Goal: Task Accomplishment & Management: Manage account settings

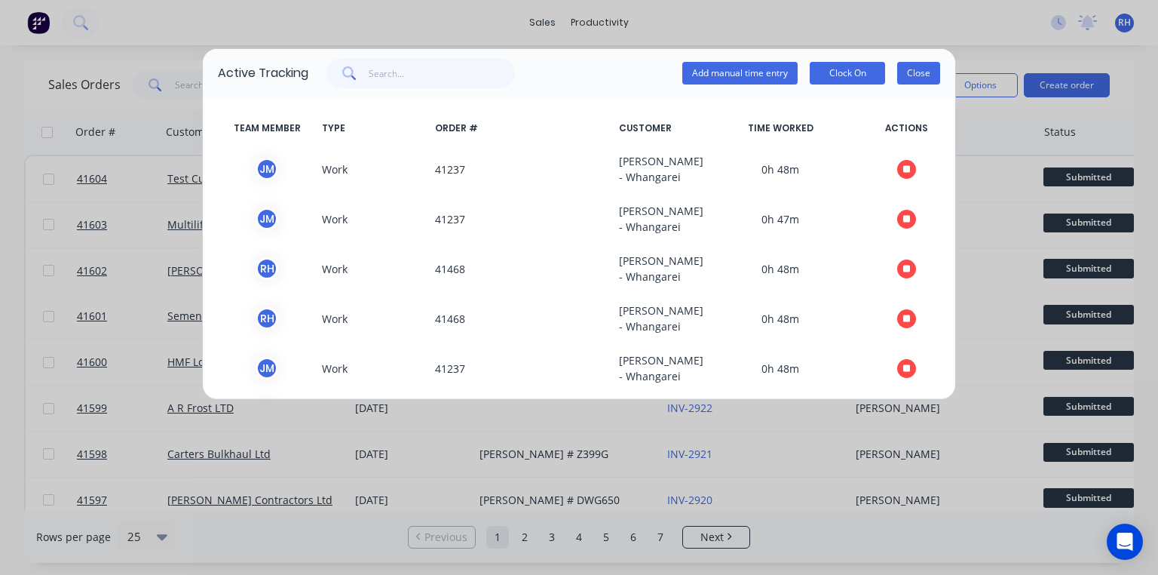
click at [925, 75] on button "Close" at bounding box center [919, 73] width 43 height 23
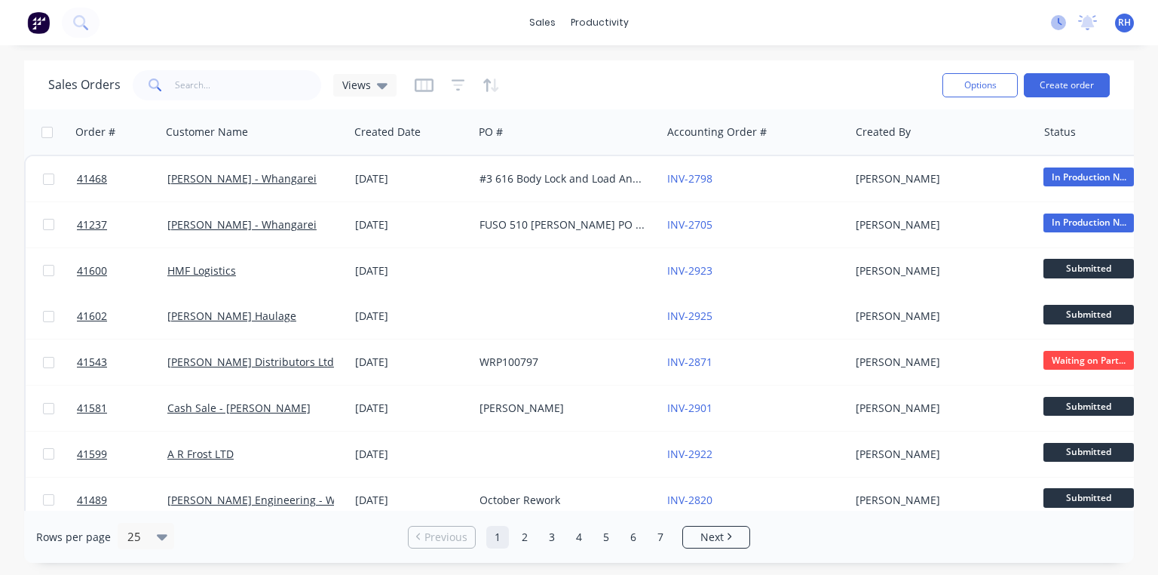
click at [1060, 21] on icon at bounding box center [1058, 22] width 15 height 15
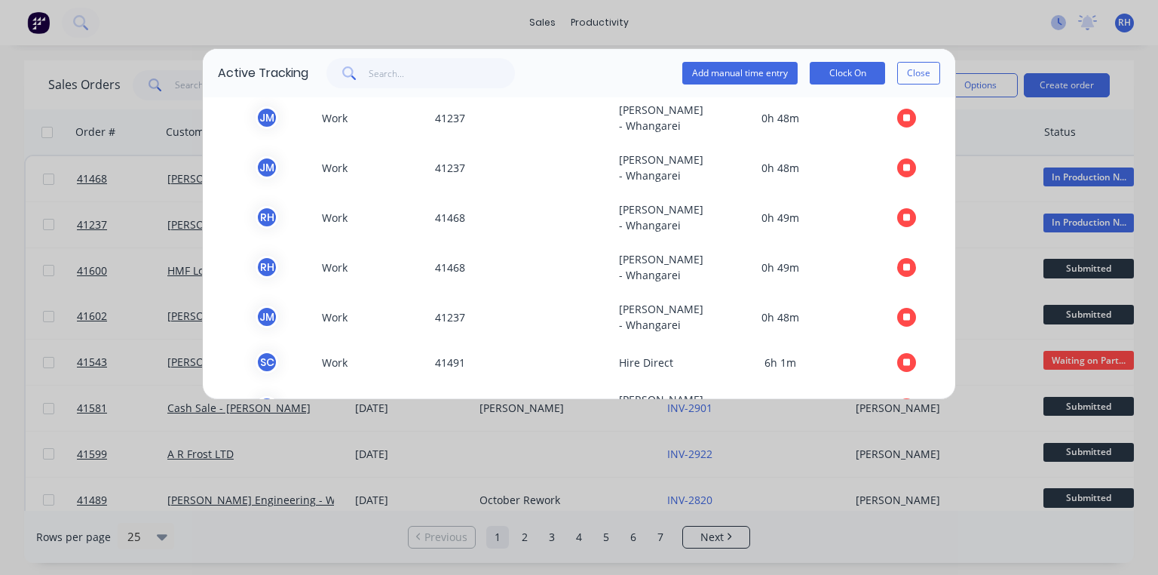
scroll to position [48, 0]
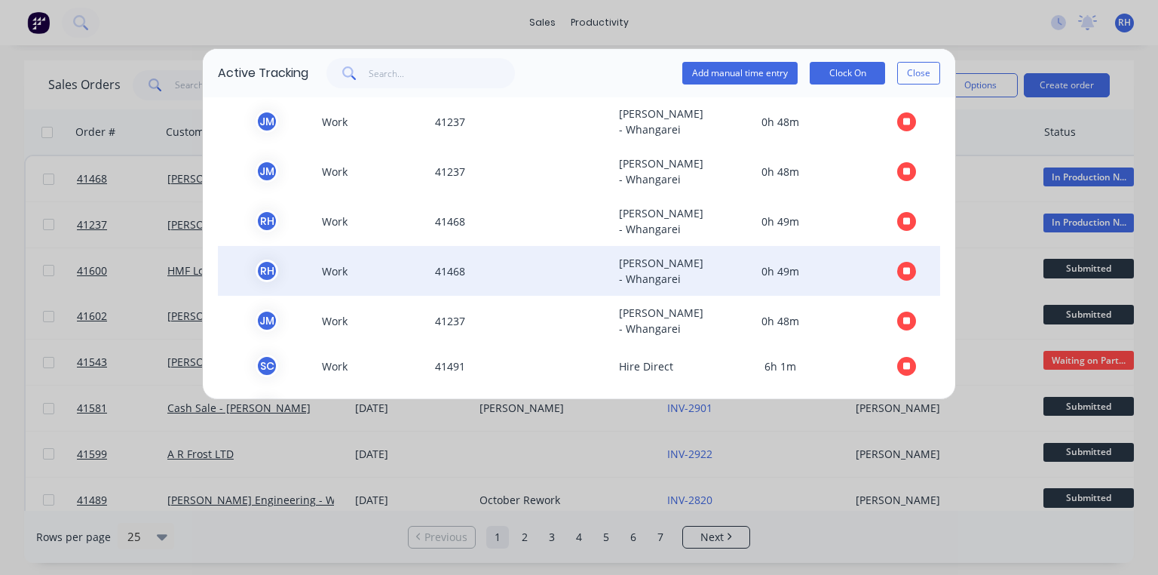
click at [904, 275] on icon "button" at bounding box center [908, 271] width 8 height 8
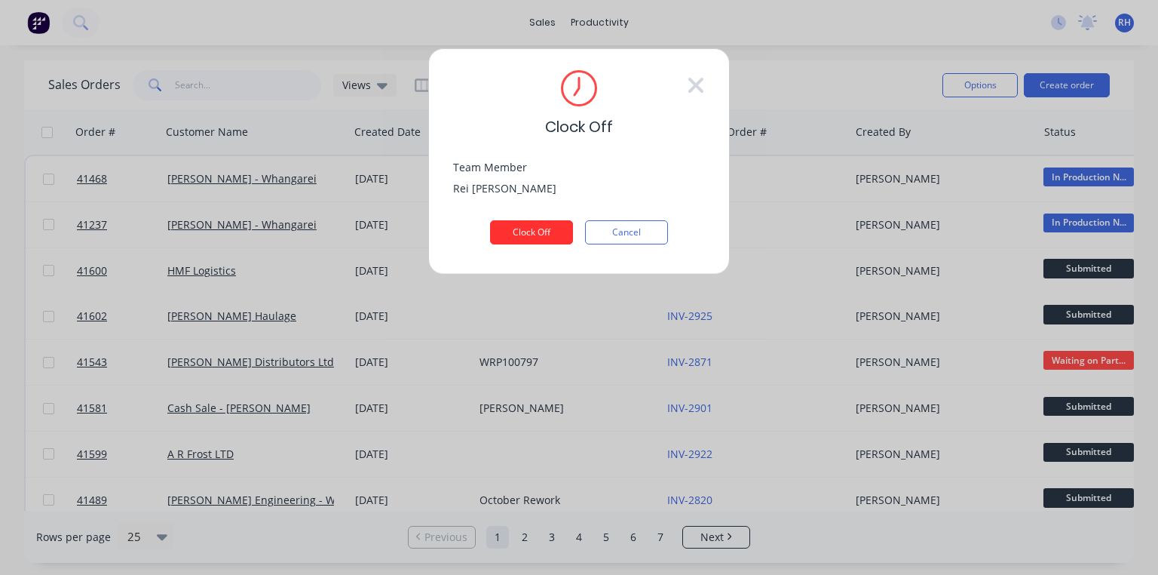
click at [535, 235] on button "Clock Off" at bounding box center [531, 232] width 83 height 24
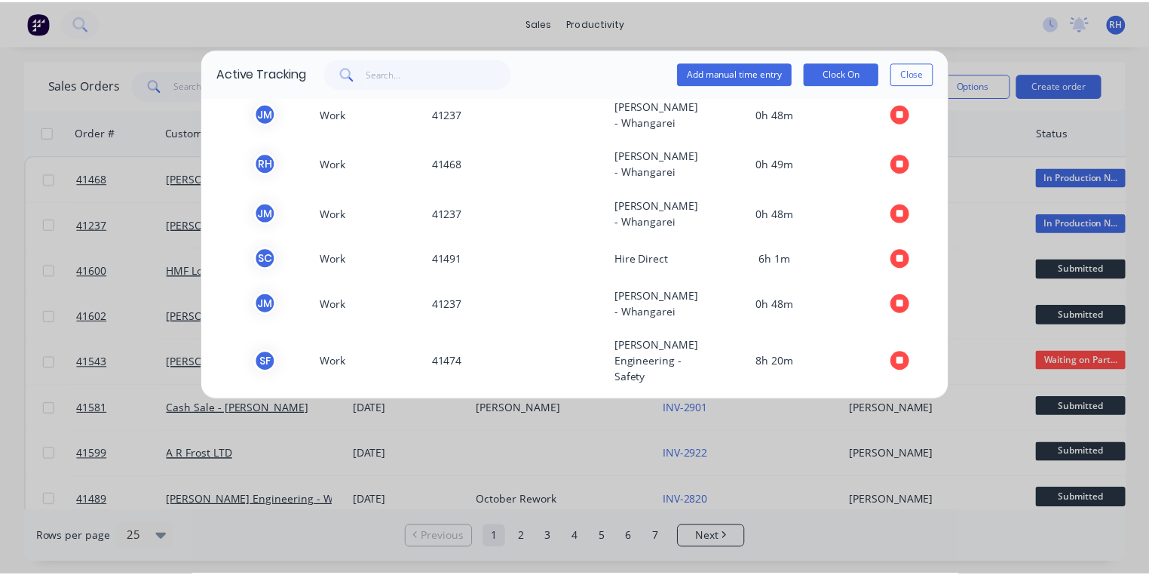
scroll to position [98, 0]
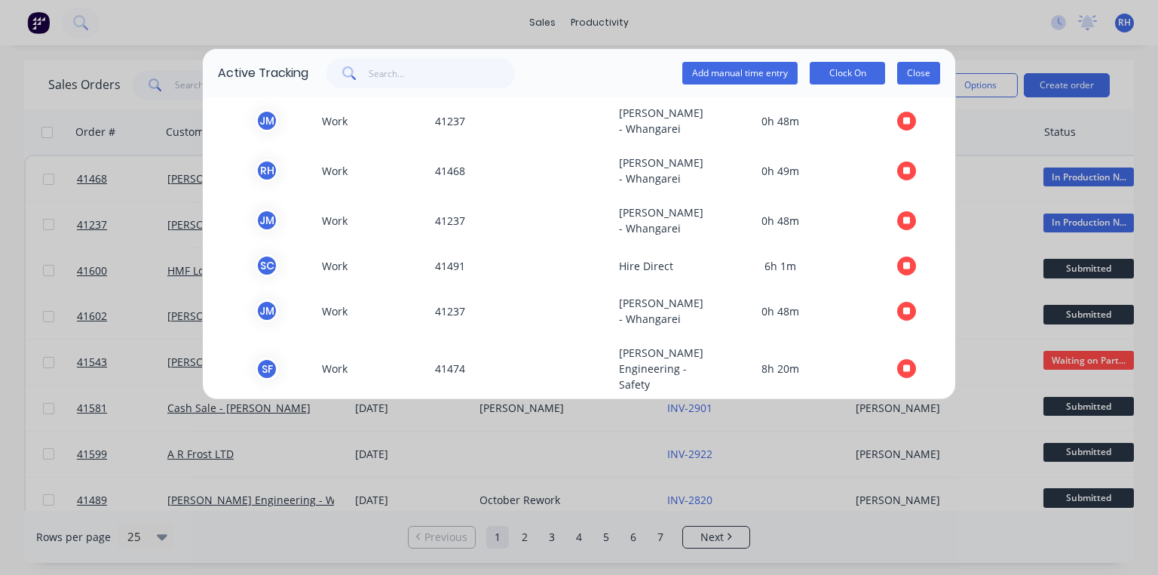
click at [919, 78] on button "Close" at bounding box center [919, 73] width 43 height 23
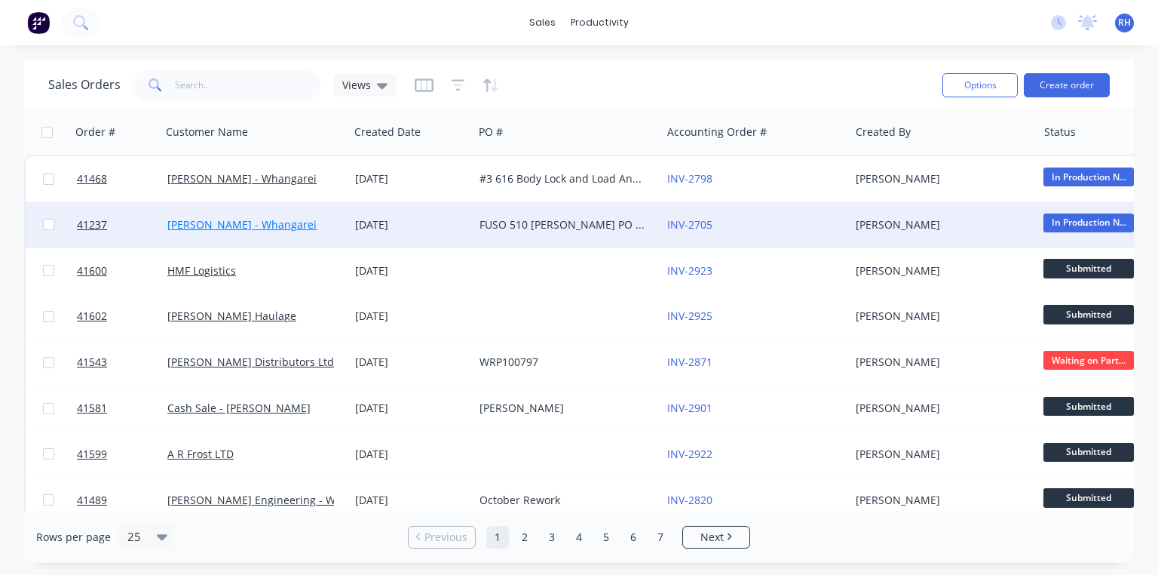
click at [274, 222] on link "[PERSON_NAME] - Whangarei" at bounding box center [241, 224] width 149 height 14
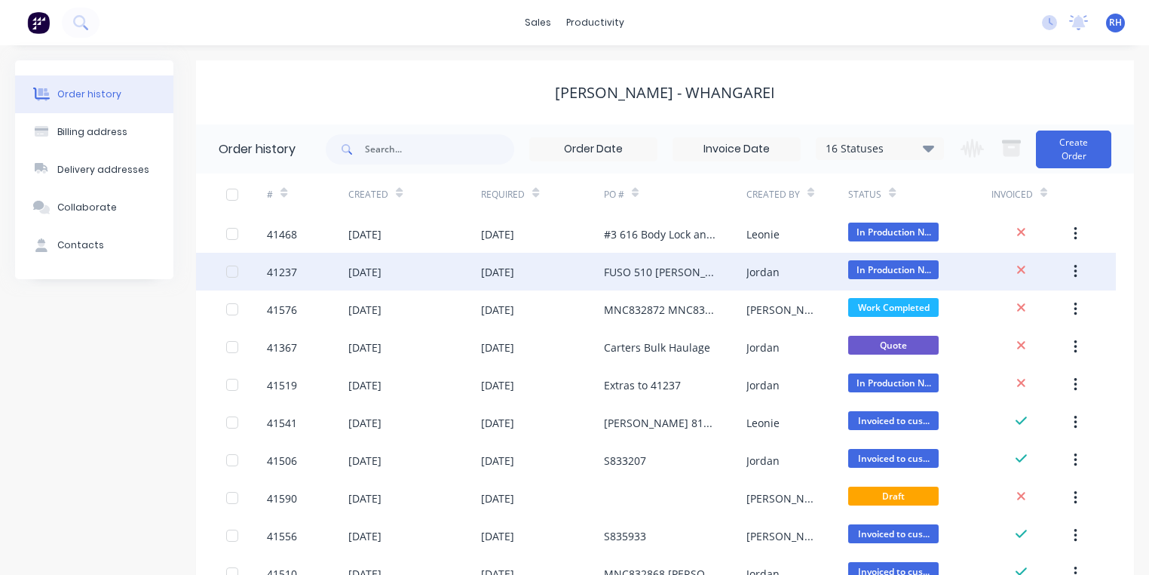
click at [679, 271] on div "FUSO 510 [PERSON_NAME] PO 825751" at bounding box center [660, 272] width 112 height 16
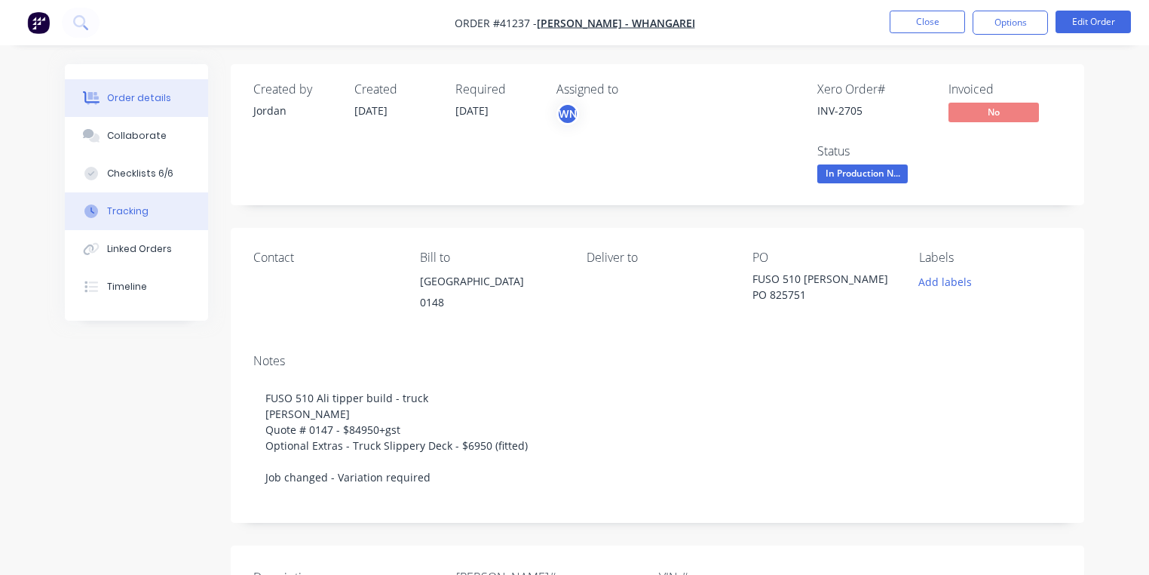
click at [152, 205] on button "Tracking" at bounding box center [136, 211] width 143 height 38
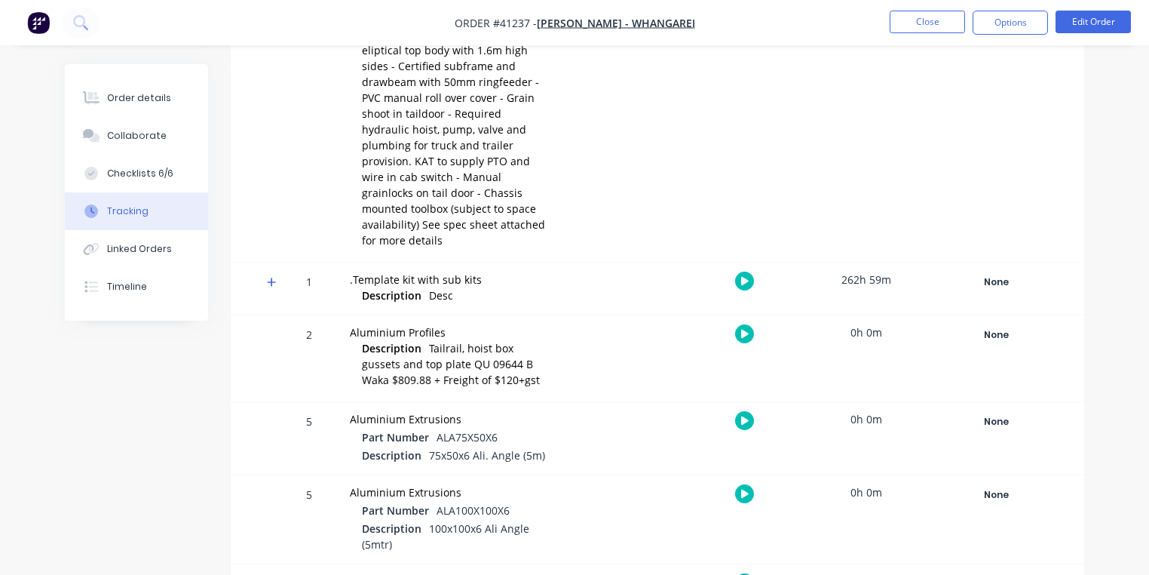
scroll to position [413, 0]
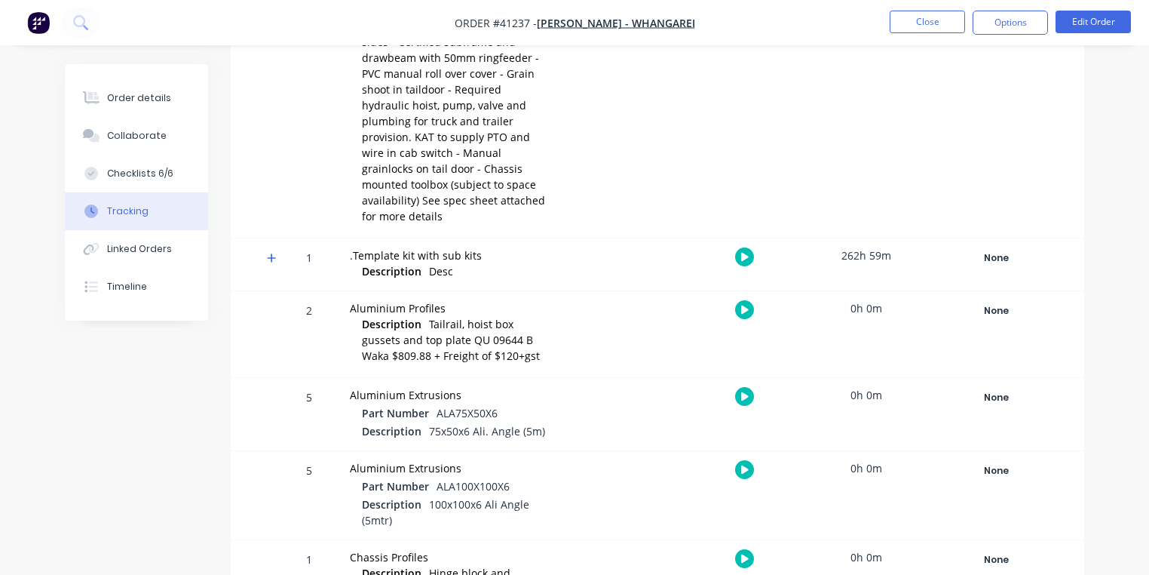
click at [272, 253] on icon at bounding box center [271, 257] width 9 height 9
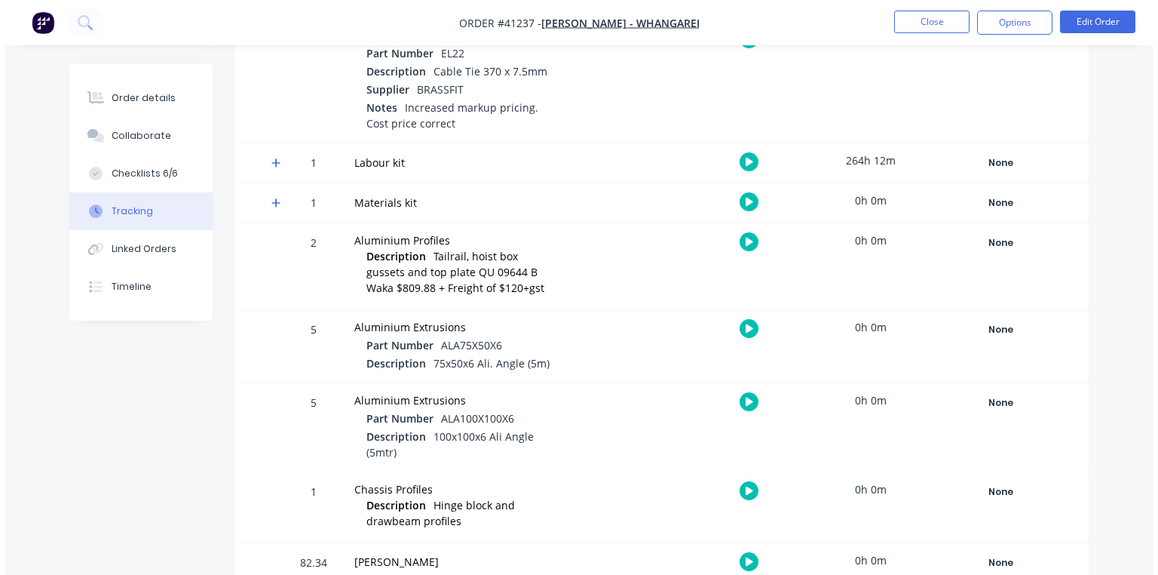
scroll to position [1230, 0]
click at [275, 157] on icon at bounding box center [272, 162] width 10 height 11
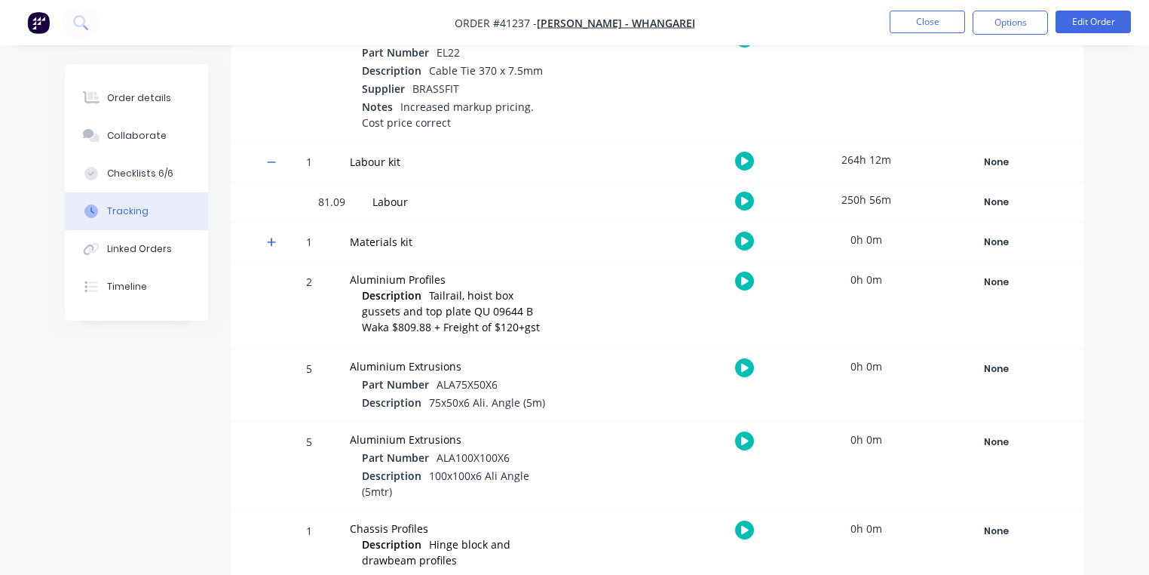
click at [744, 196] on icon "button" at bounding box center [745, 201] width 8 height 10
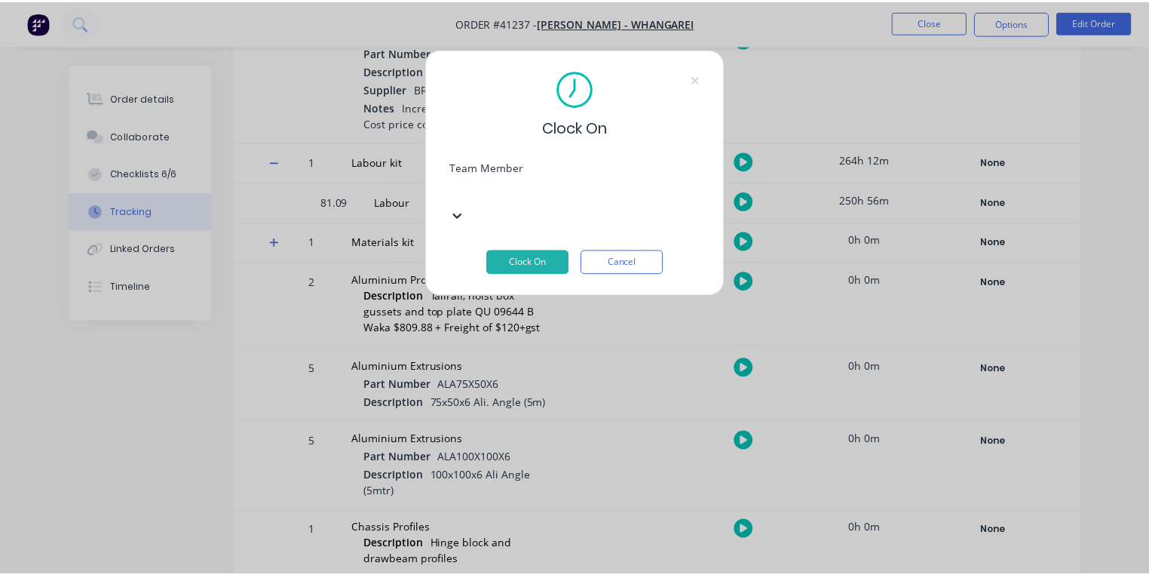
scroll to position [248, 0]
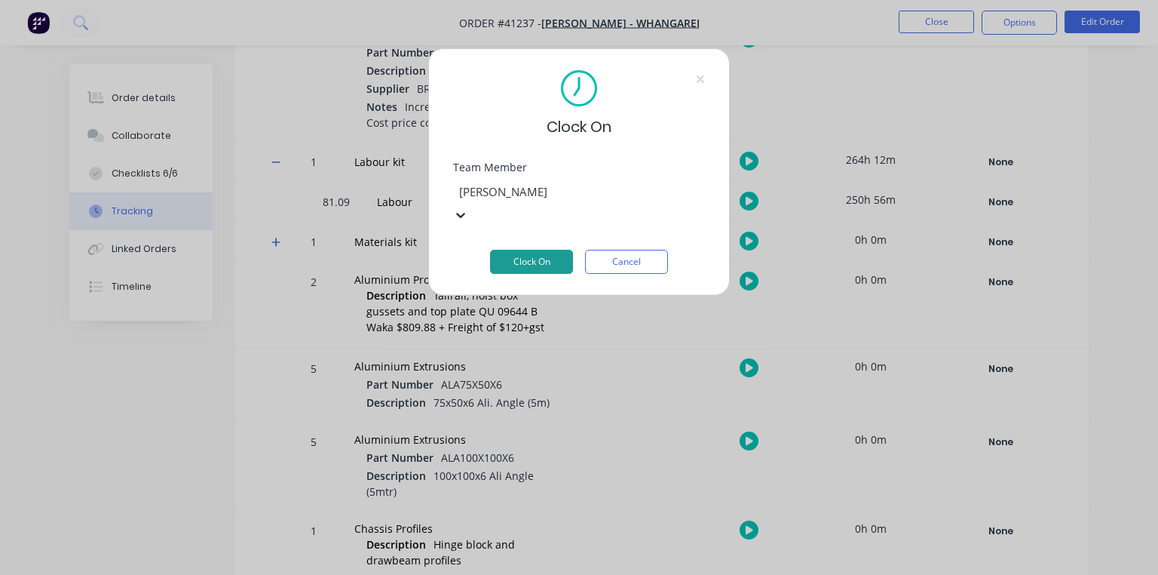
click at [551, 250] on button "Clock On" at bounding box center [531, 262] width 83 height 24
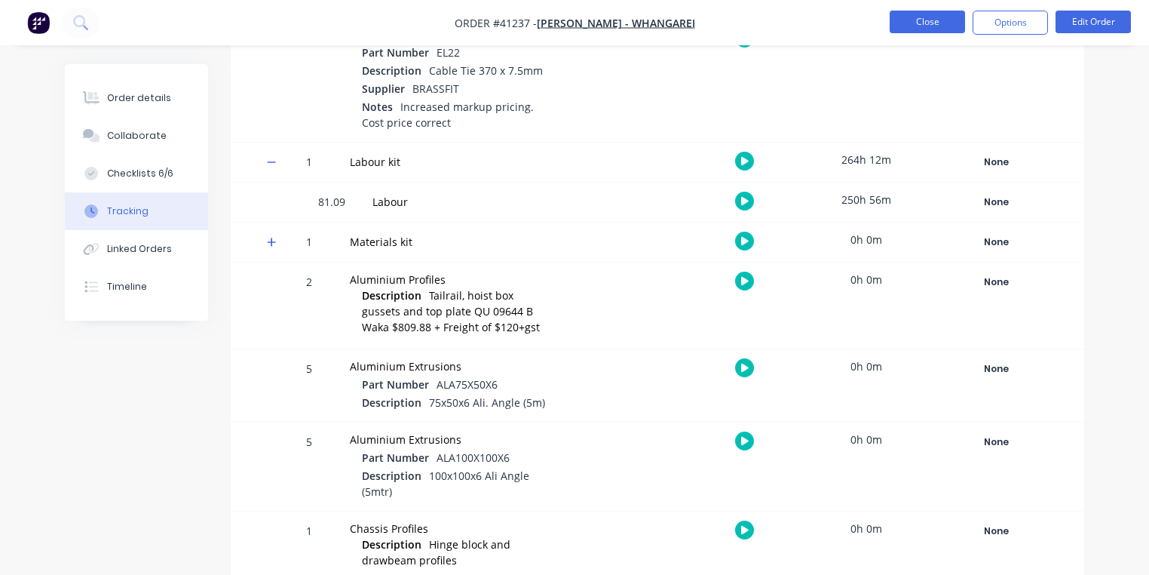
click at [944, 26] on button "Close" at bounding box center [927, 22] width 75 height 23
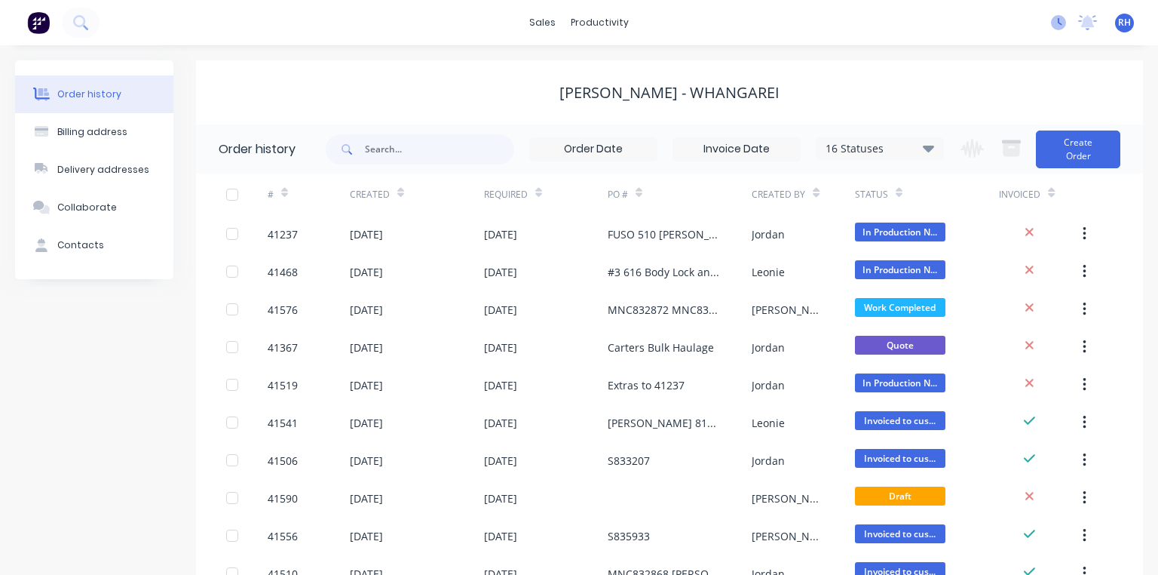
click at [1051, 21] on icon at bounding box center [1058, 22] width 15 height 15
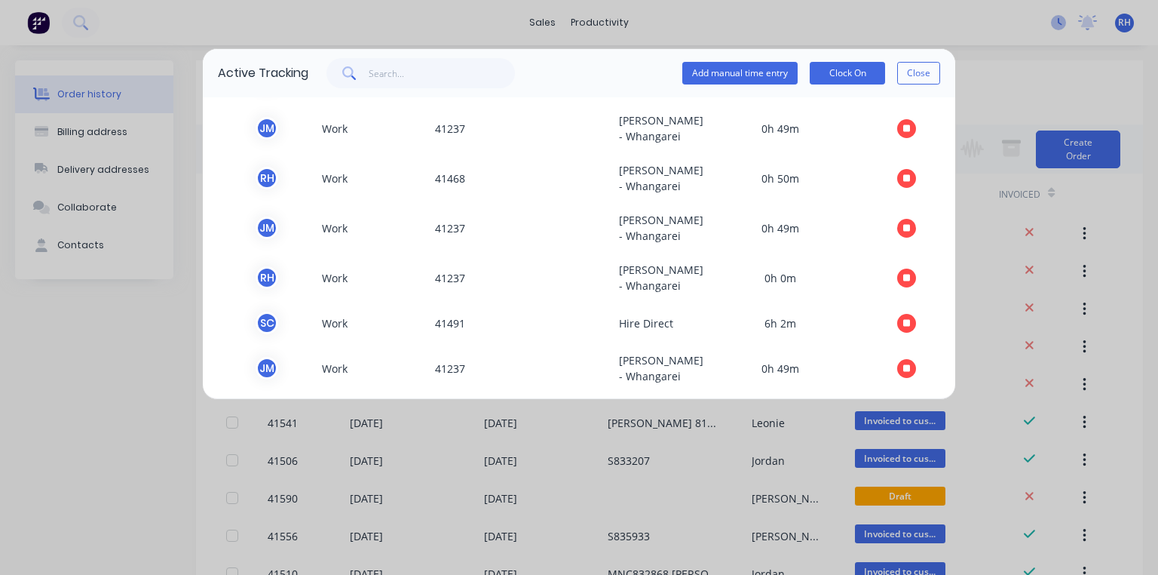
scroll to position [91, 0]
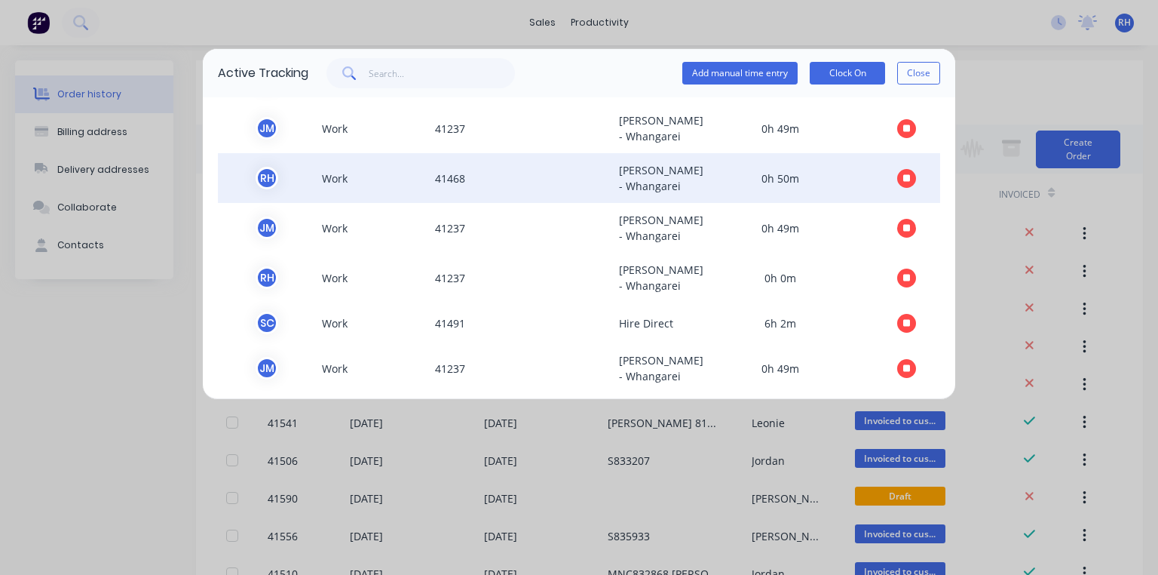
click at [904, 182] on icon "button" at bounding box center [908, 178] width 8 height 8
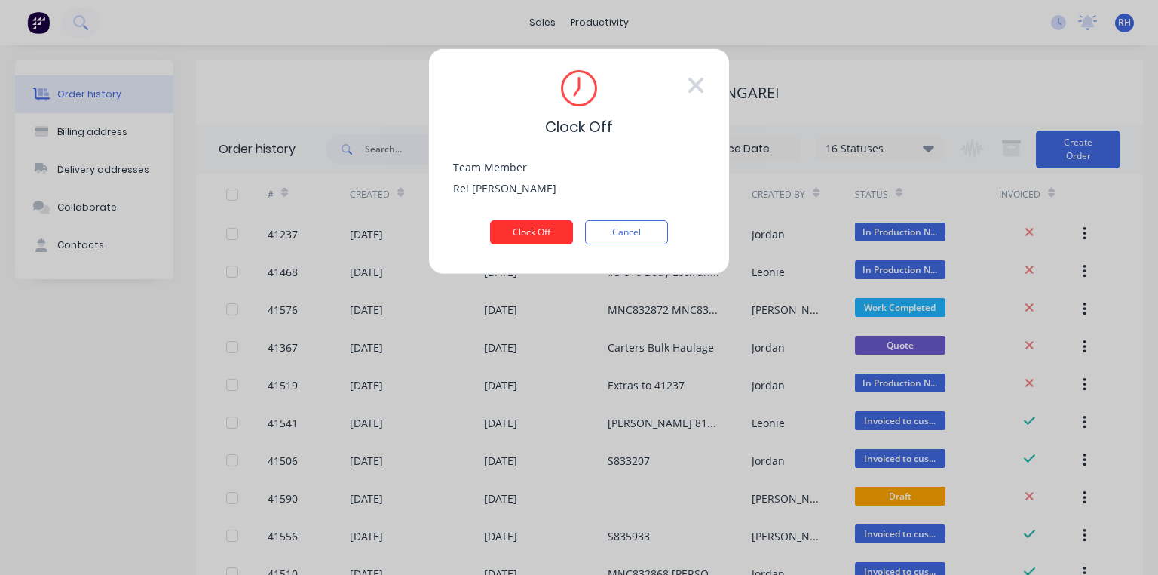
click at [555, 224] on button "Clock Off" at bounding box center [531, 232] width 83 height 24
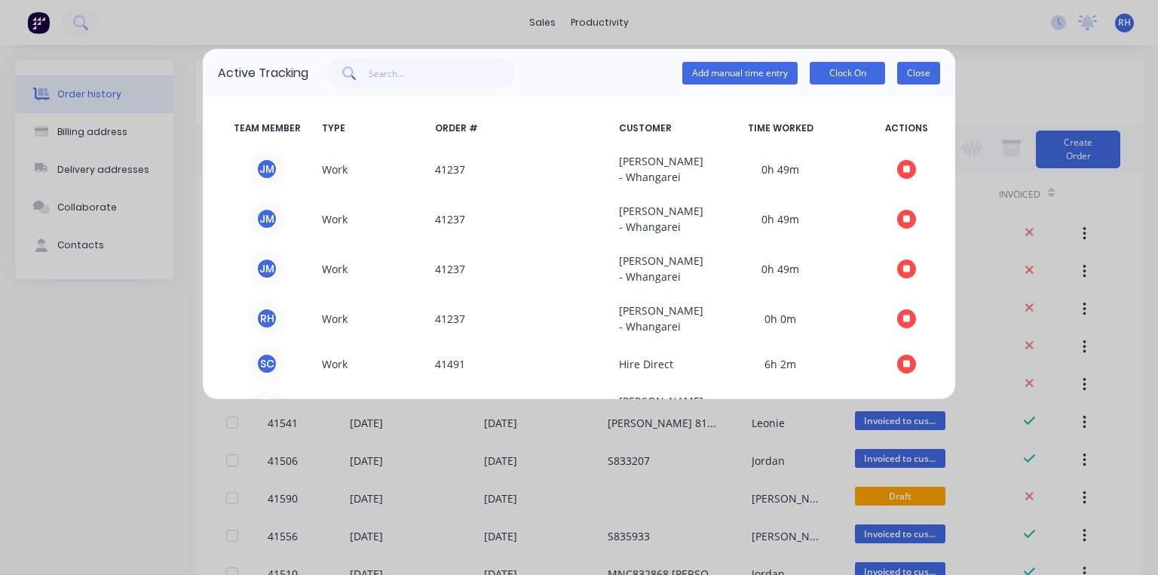
click at [913, 81] on button "Close" at bounding box center [919, 73] width 43 height 23
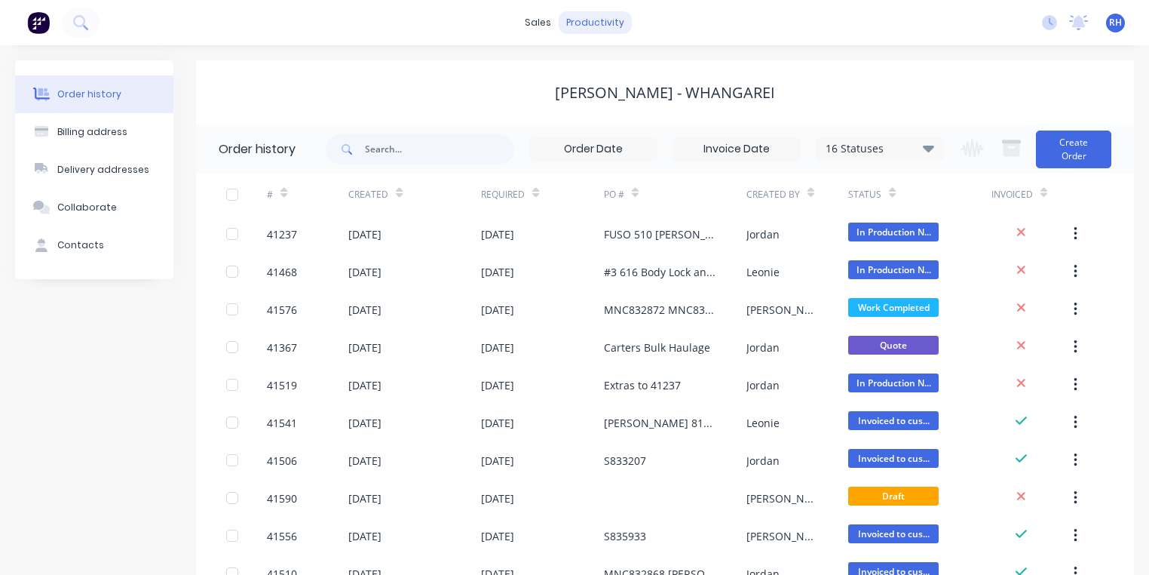
click at [598, 31] on div "productivity" at bounding box center [595, 22] width 73 height 23
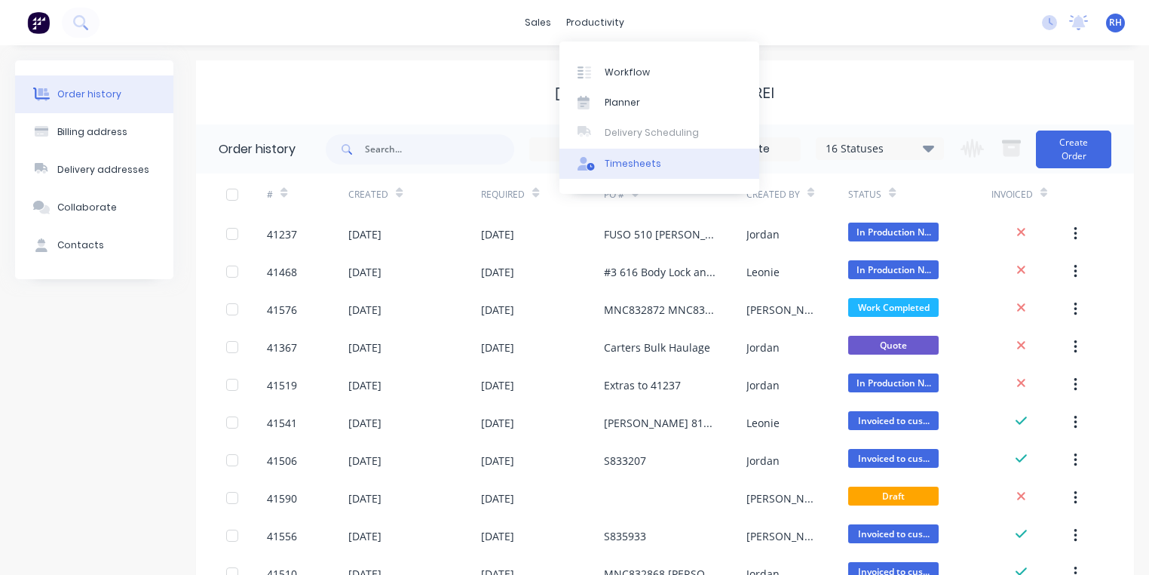
click at [658, 159] on link "Timesheets" at bounding box center [660, 164] width 200 height 30
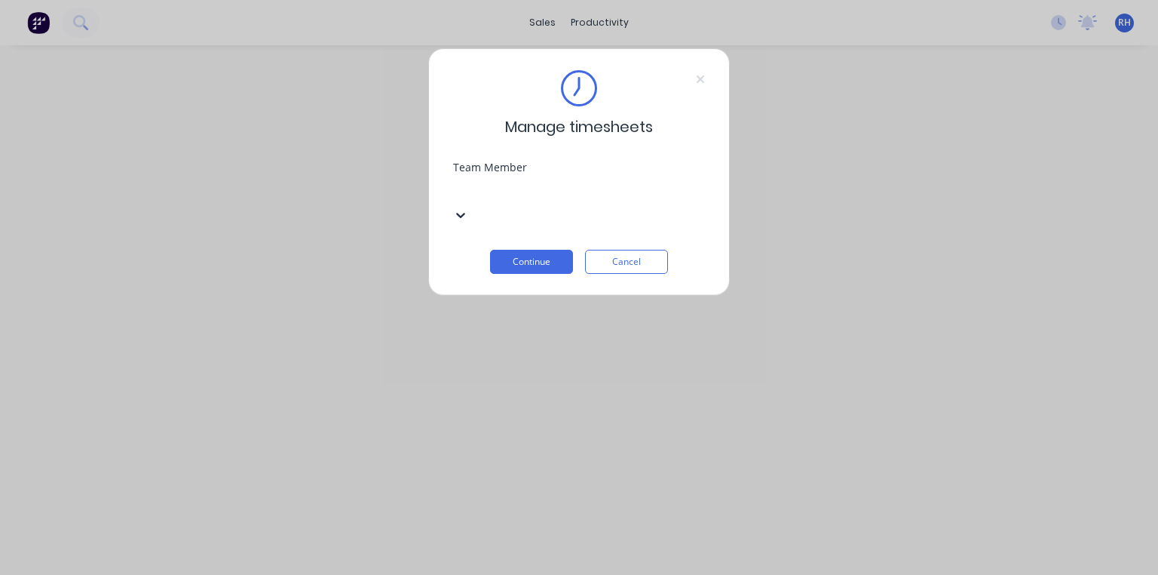
scroll to position [248, 0]
click at [539, 250] on button "Continue" at bounding box center [531, 262] width 83 height 24
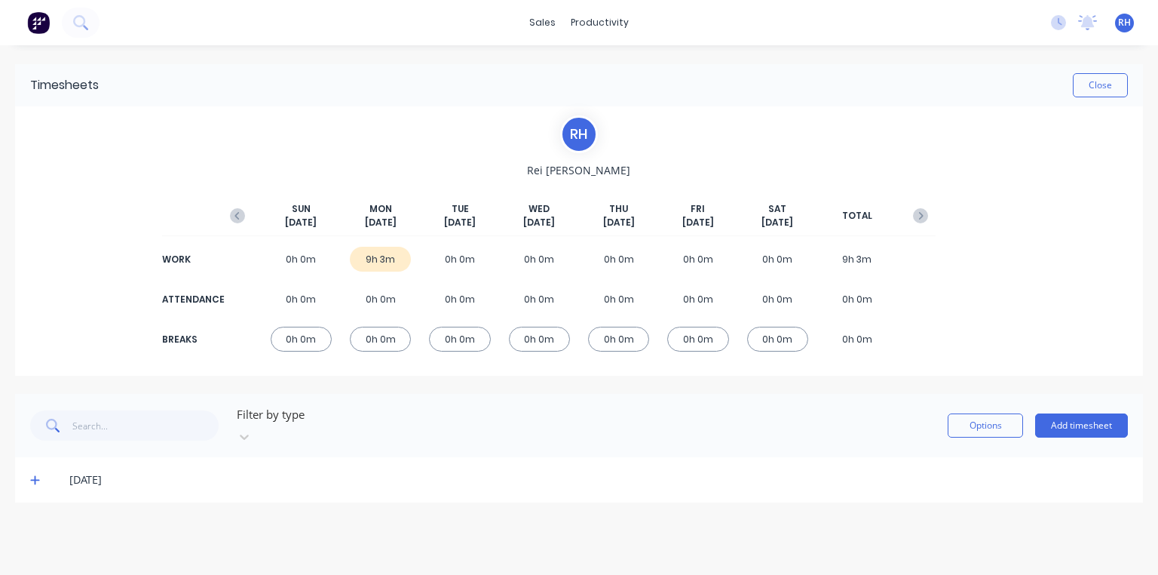
click at [36, 474] on icon at bounding box center [35, 479] width 10 height 11
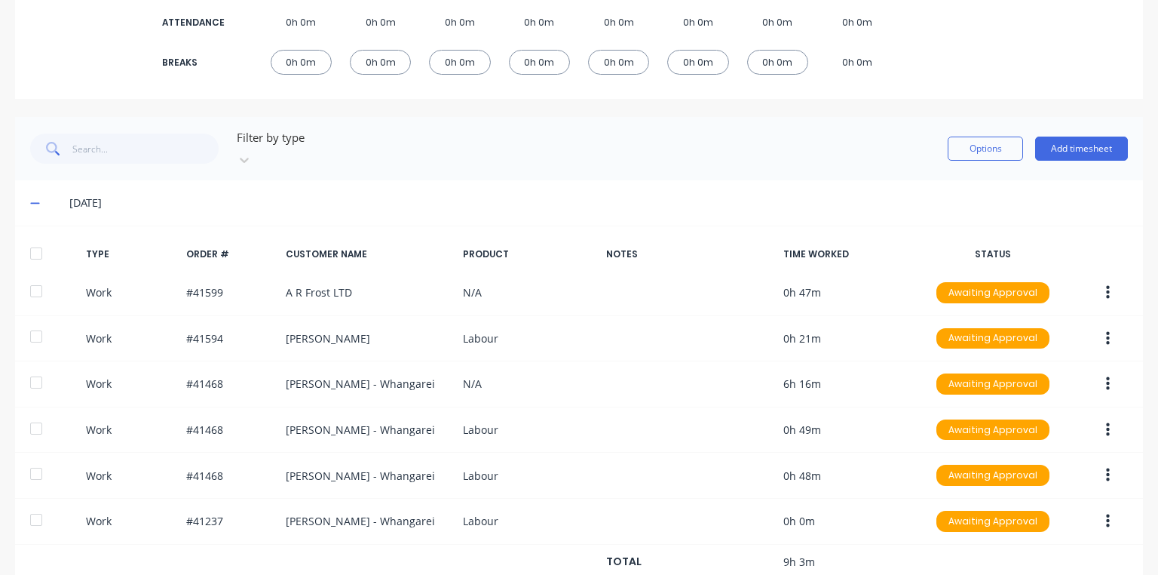
scroll to position [305, 0]
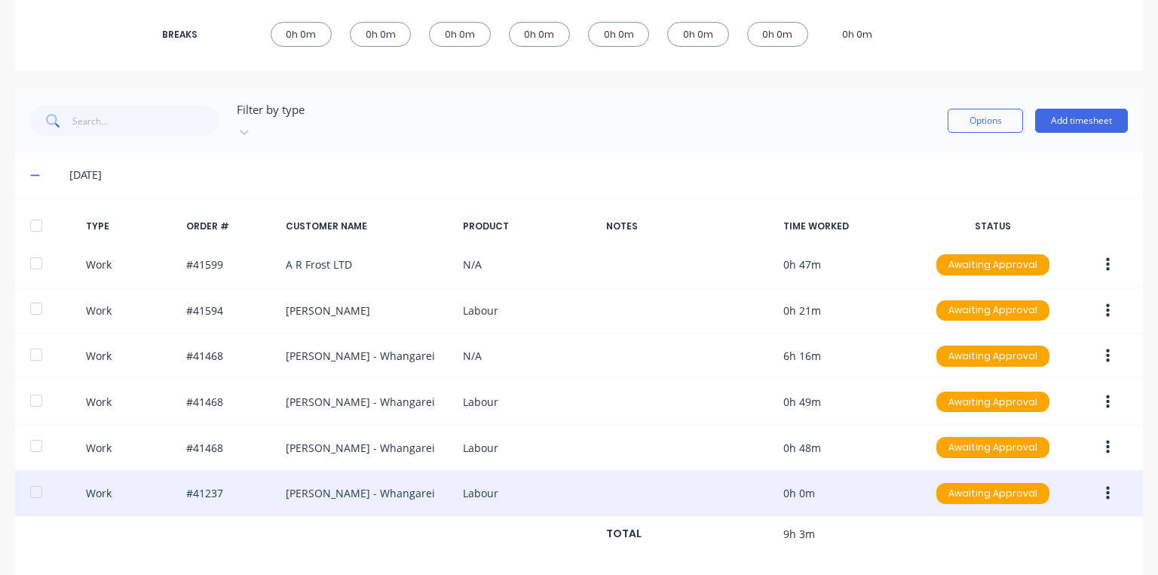
click at [836, 474] on div "Work #41237 Keith Andrews - Whangarei Labour 0h 0m Awaiting Approval" at bounding box center [579, 494] width 1128 height 46
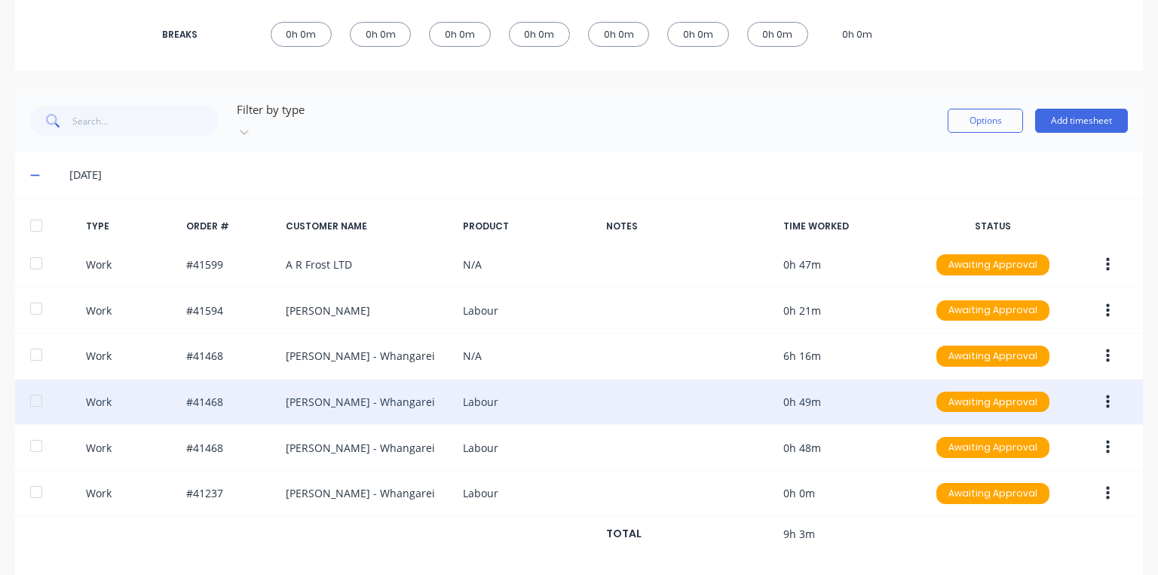
click at [1094, 388] on button "button" at bounding box center [1108, 401] width 35 height 27
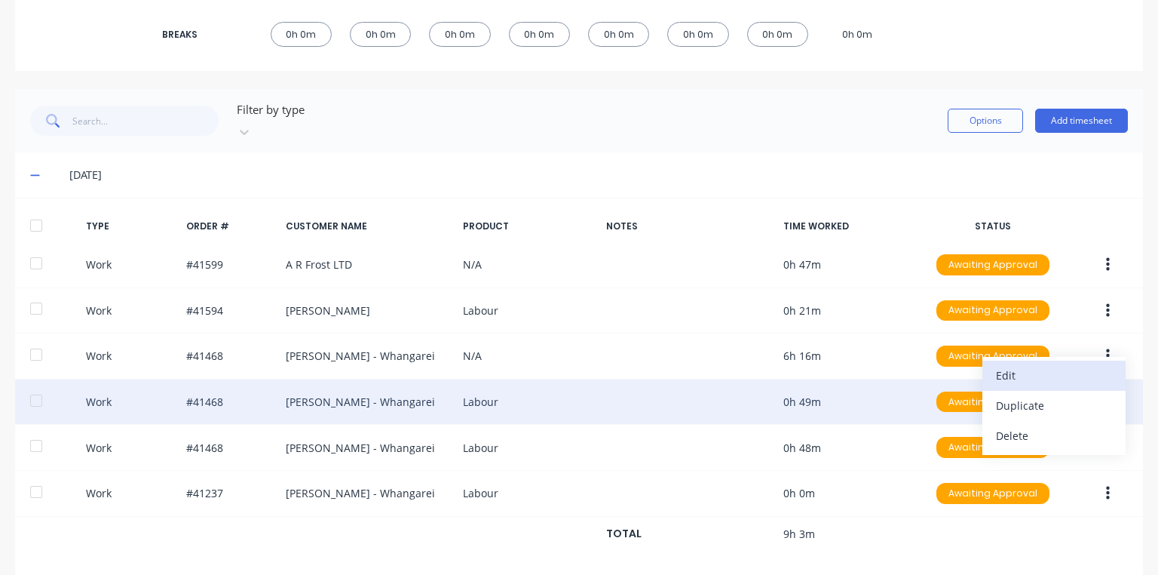
click at [1003, 364] on div "Edit" at bounding box center [1054, 375] width 116 height 22
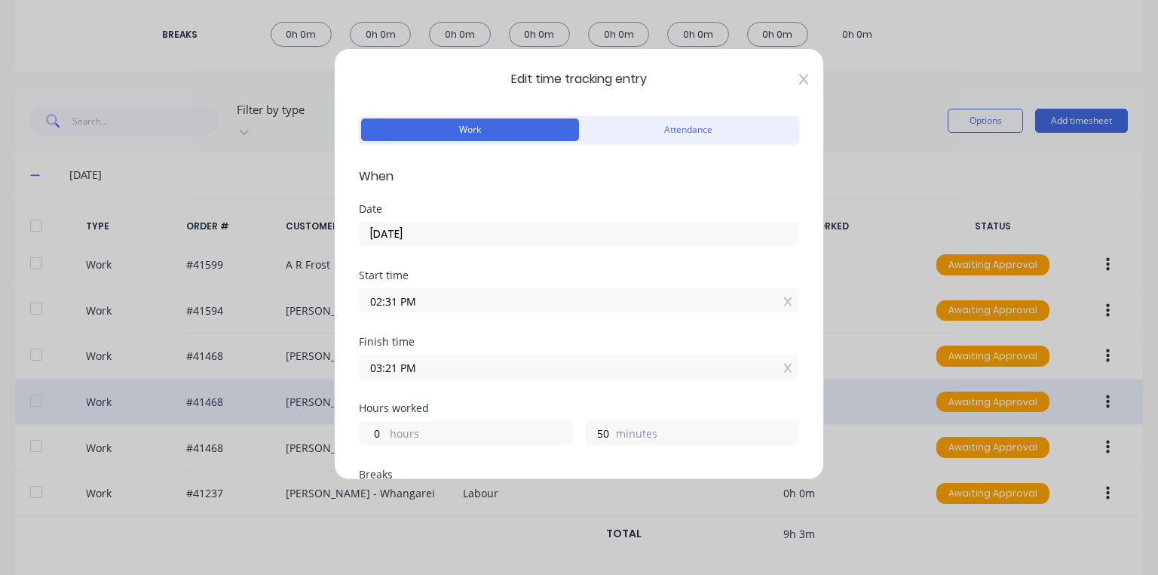
click at [799, 78] on icon at bounding box center [803, 79] width 9 height 12
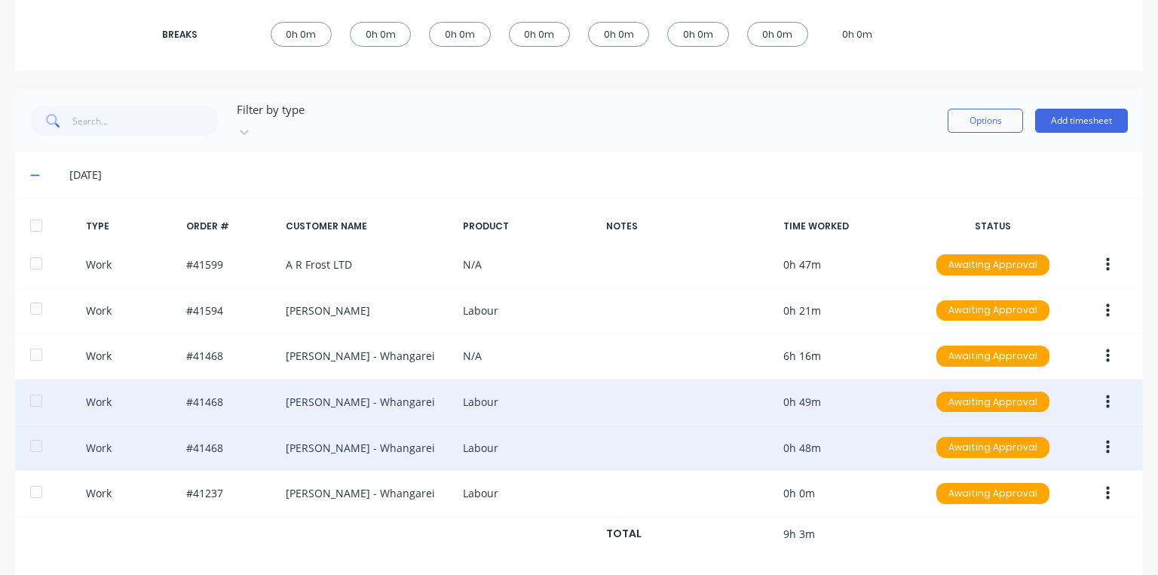
click at [1103, 436] on button "button" at bounding box center [1108, 447] width 35 height 27
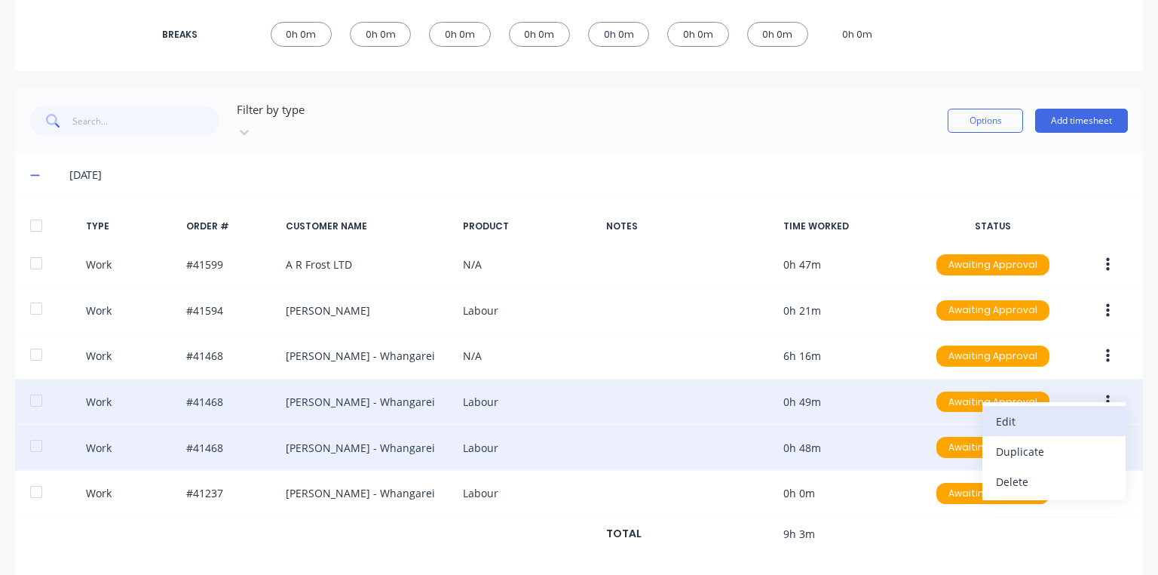
click at [1044, 410] on div "Edit" at bounding box center [1054, 421] width 116 height 22
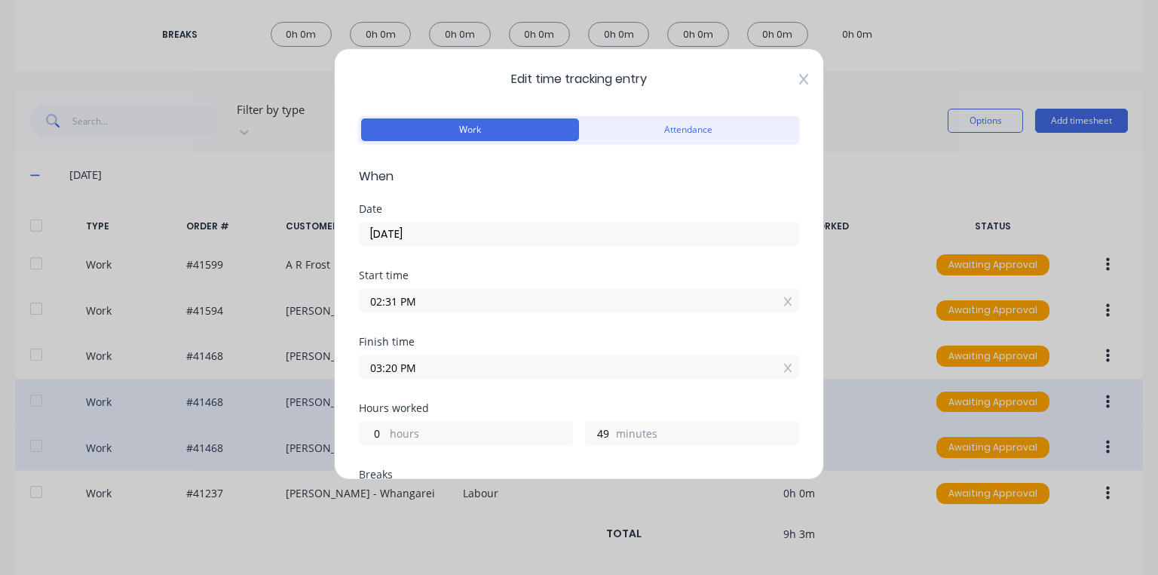
click at [799, 84] on icon at bounding box center [803, 79] width 9 height 12
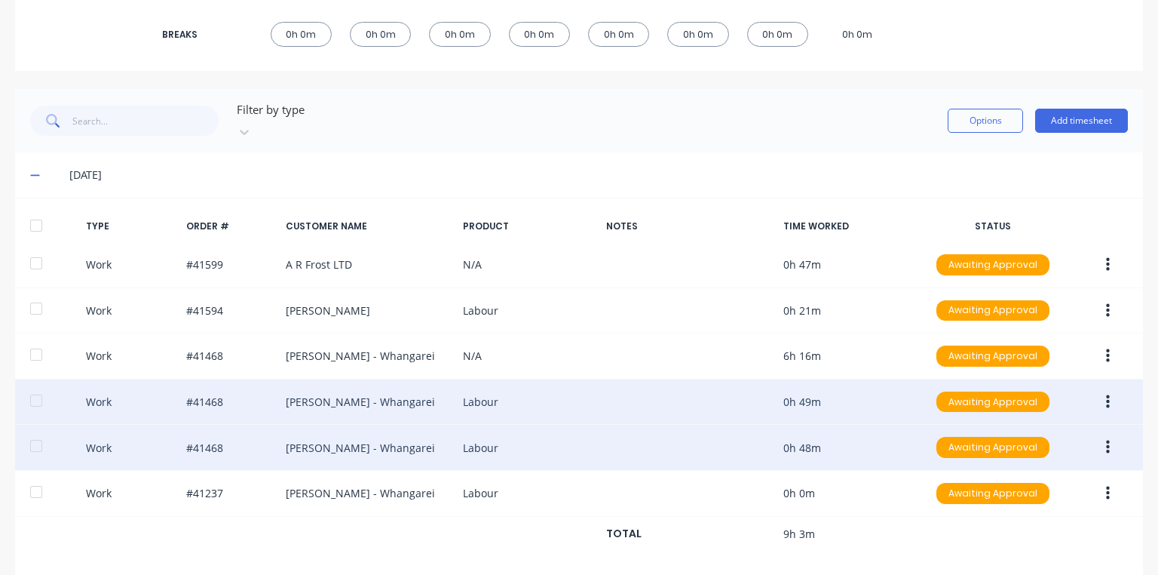
click at [1104, 388] on button "button" at bounding box center [1108, 401] width 35 height 27
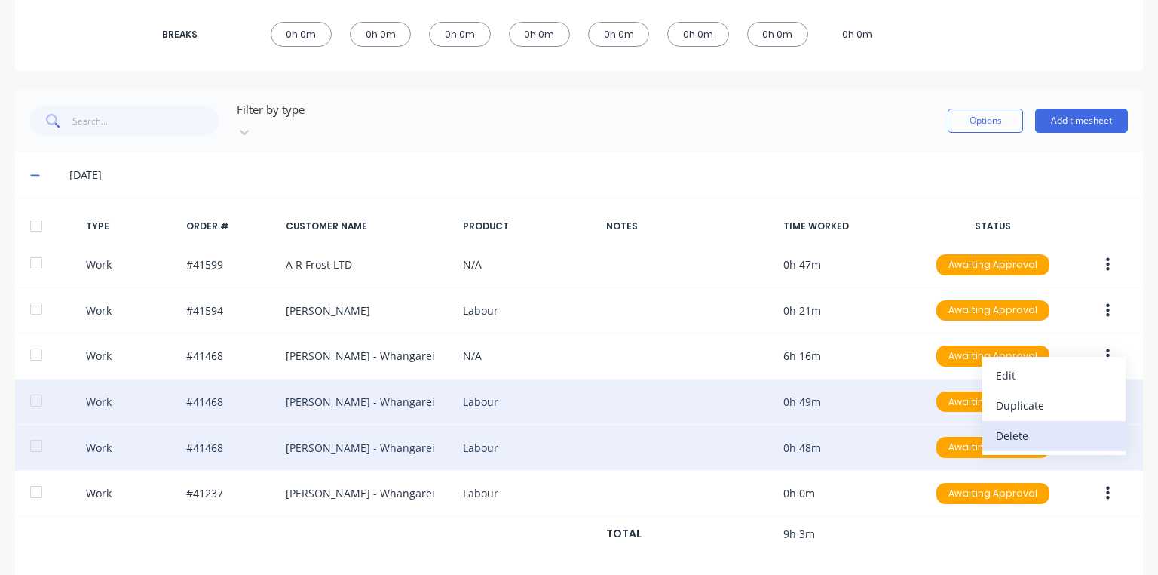
click at [1024, 425] on div "Delete" at bounding box center [1054, 436] width 116 height 22
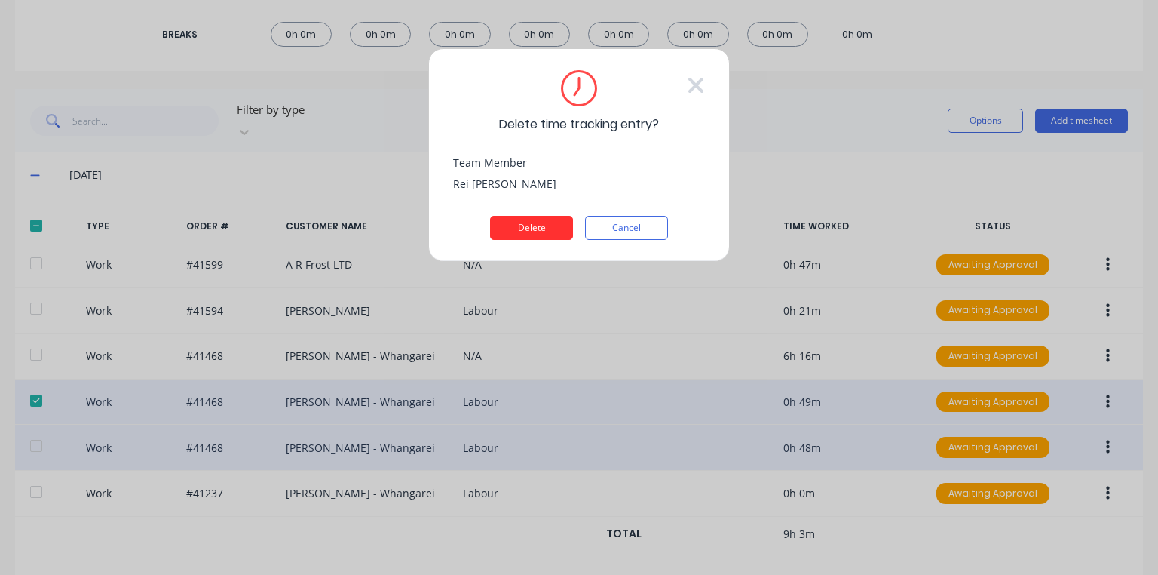
click at [555, 220] on button "Delete" at bounding box center [531, 228] width 83 height 24
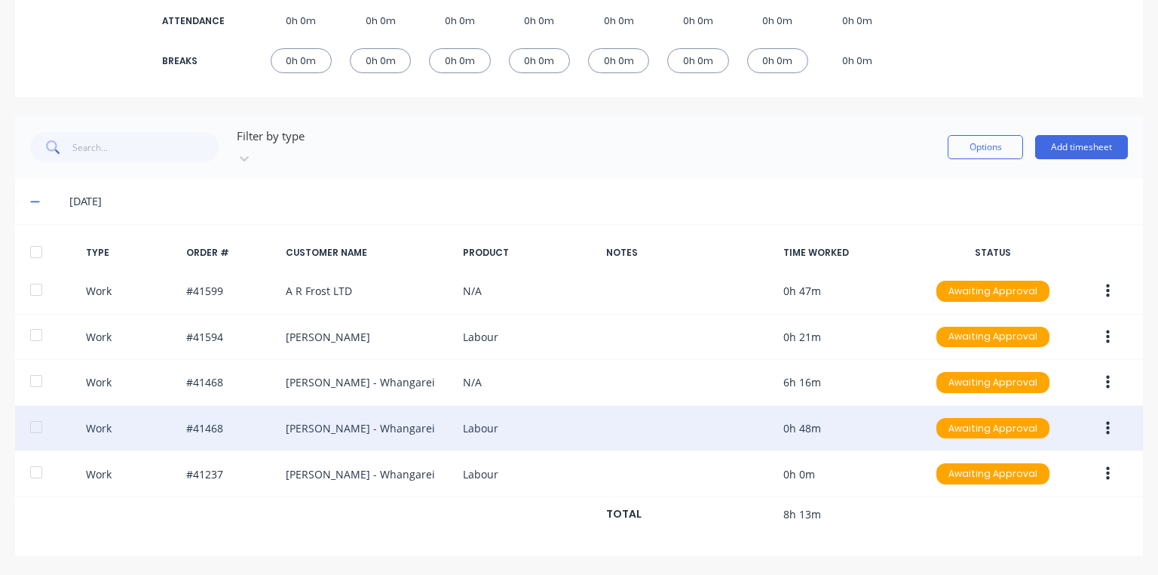
scroll to position [259, 0]
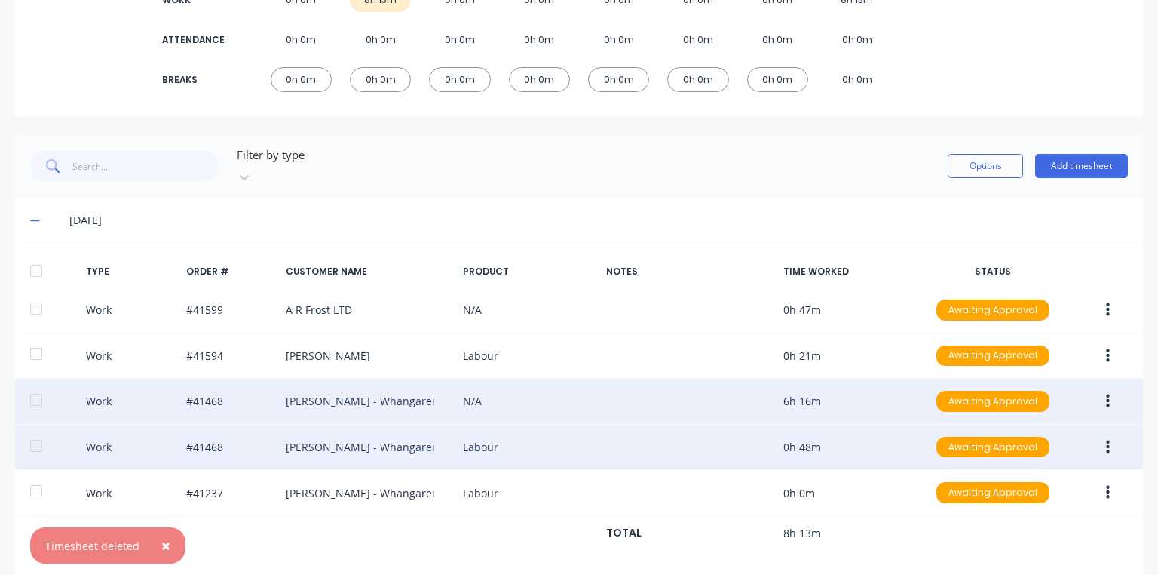
click at [1106, 394] on icon "button" at bounding box center [1108, 401] width 4 height 14
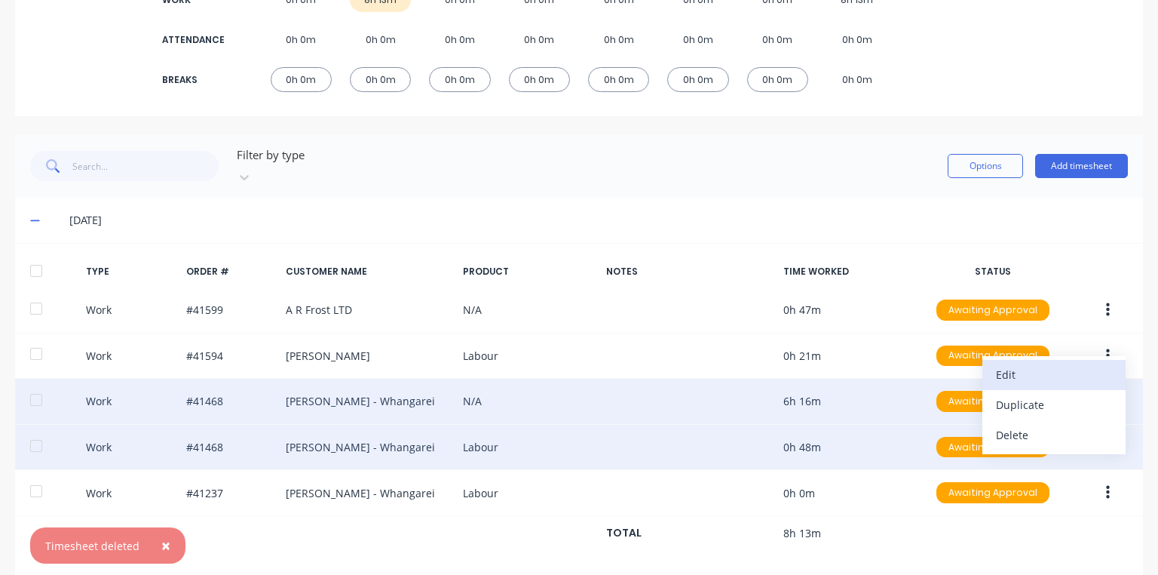
click at [1017, 364] on div "Edit" at bounding box center [1054, 375] width 116 height 22
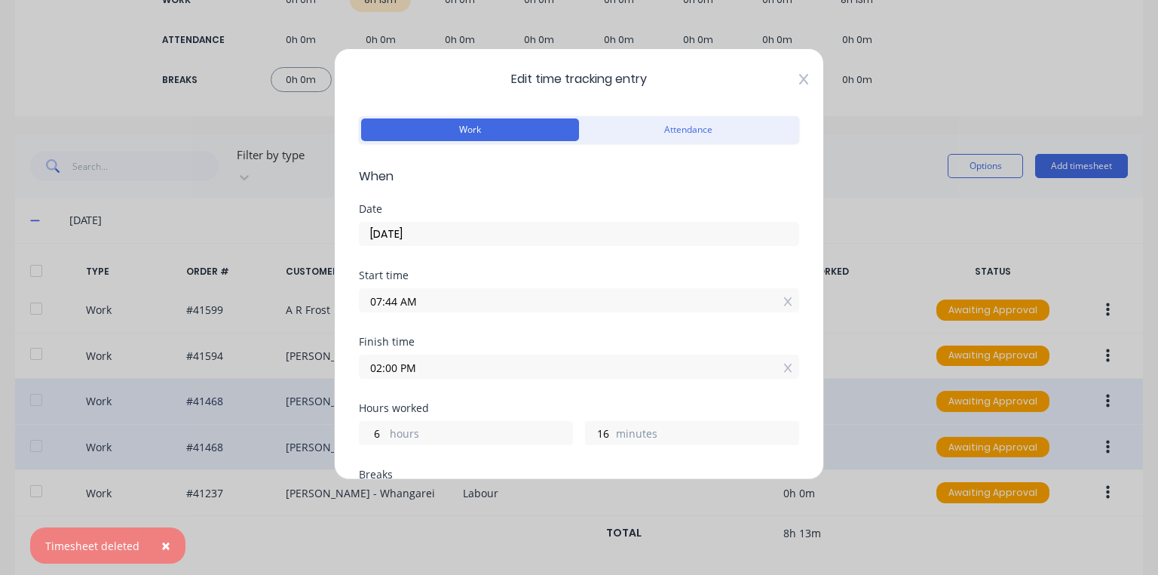
click at [799, 81] on icon at bounding box center [803, 79] width 9 height 12
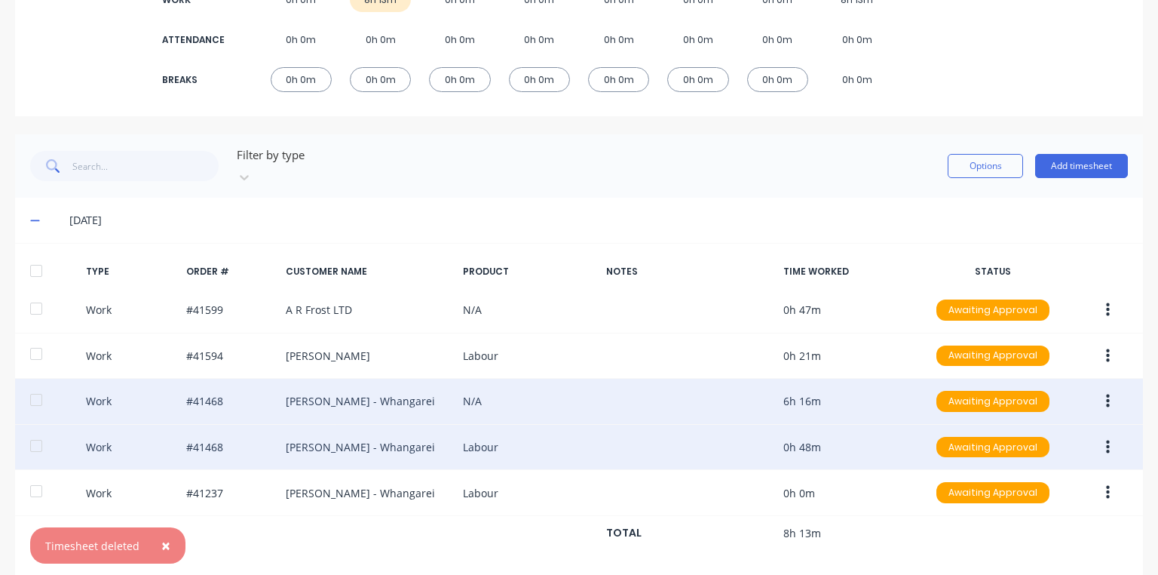
click at [1095, 434] on button "button" at bounding box center [1108, 447] width 35 height 27
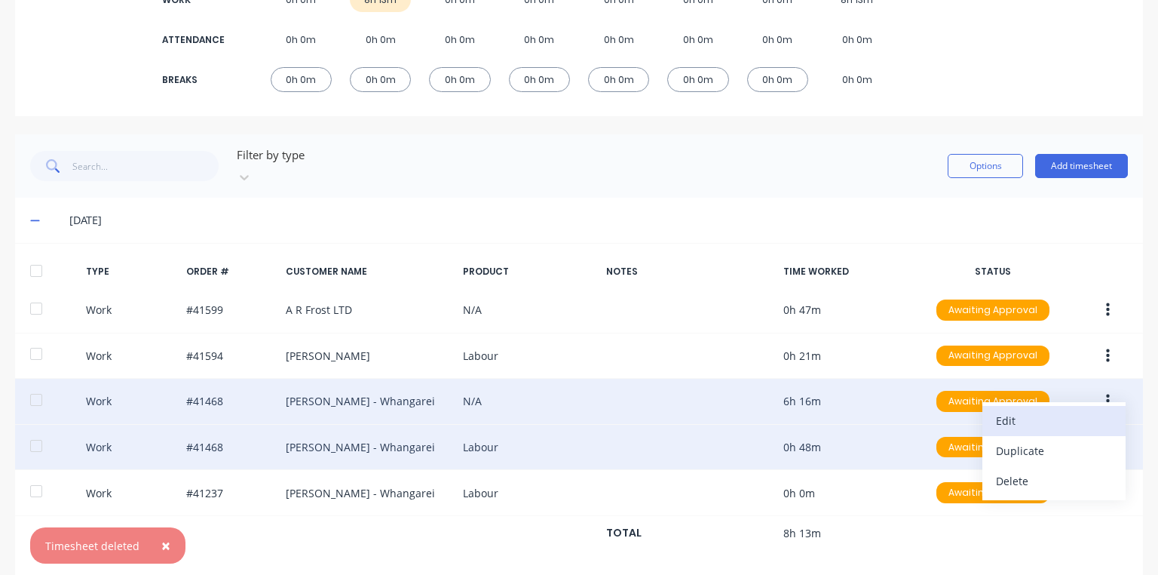
click at [1005, 410] on div "Edit" at bounding box center [1054, 421] width 116 height 22
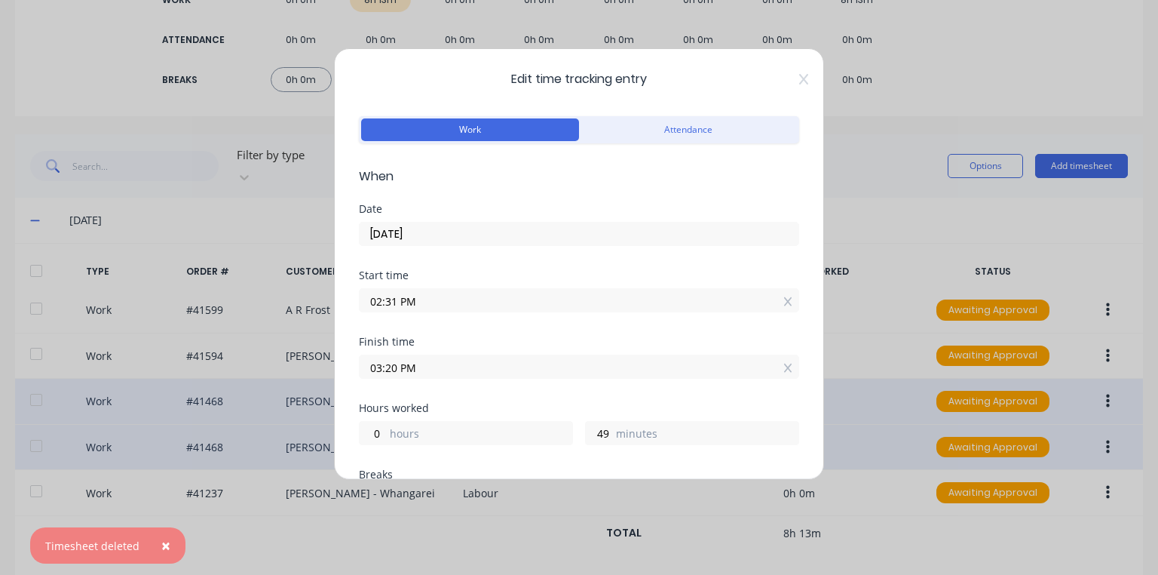
click at [392, 299] on input "02:31 PM" at bounding box center [579, 300] width 439 height 23
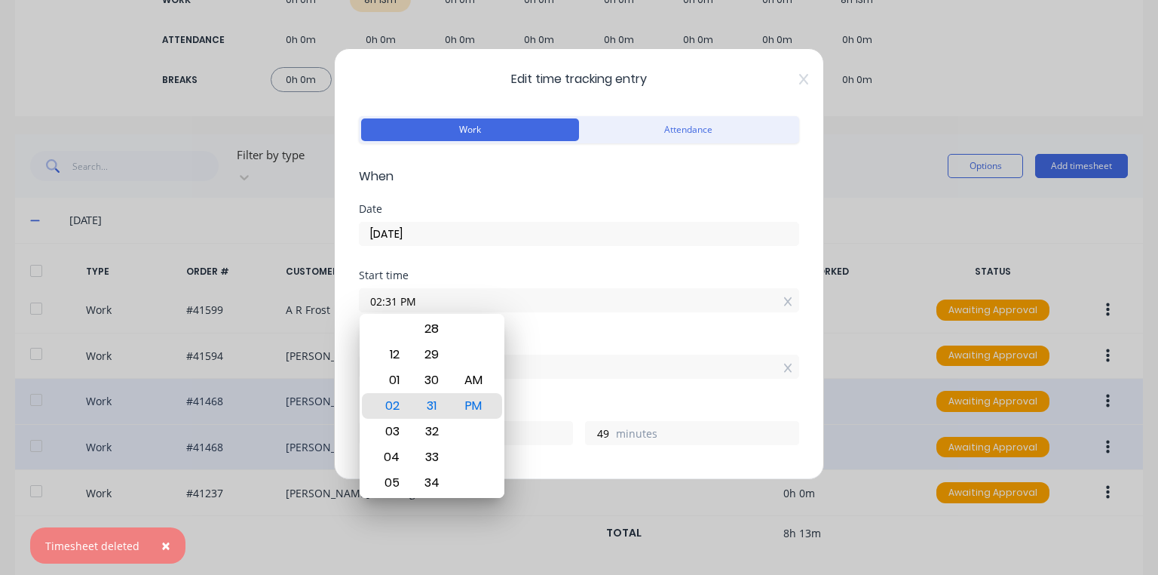
click at [395, 297] on input "02:31 PM" at bounding box center [579, 300] width 439 height 23
type input "02:30 PM"
type input "50"
click at [566, 264] on div "Date 06/10/2025" at bounding box center [579, 237] width 440 height 66
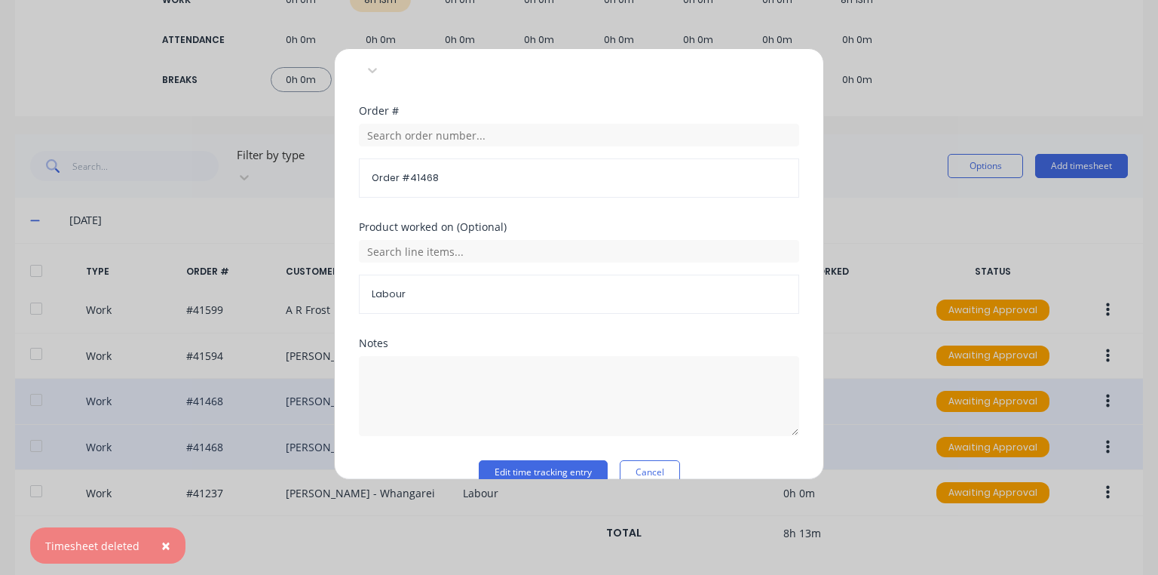
scroll to position [550, 0]
click at [561, 459] on button "Edit time tracking entry" at bounding box center [543, 471] width 129 height 24
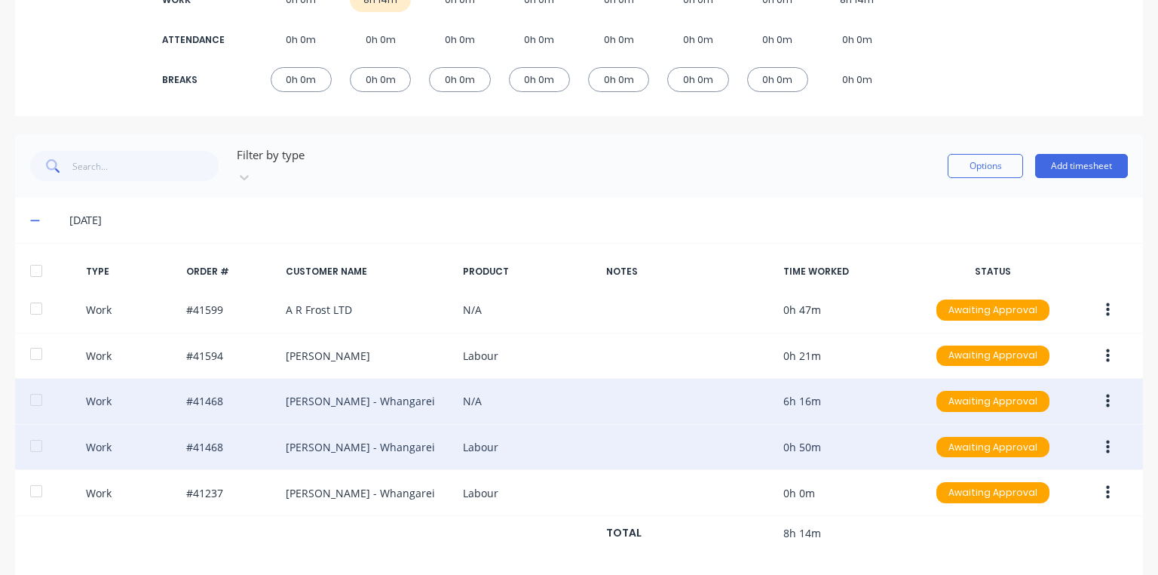
click at [1106, 439] on icon "button" at bounding box center [1108, 447] width 4 height 17
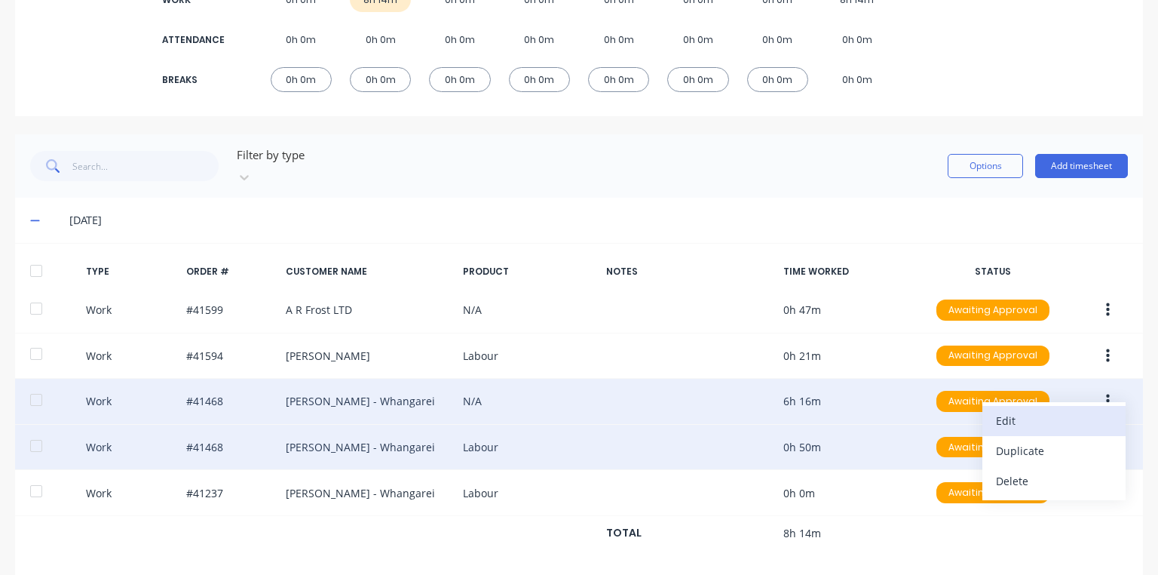
click at [1018, 410] on div "Edit" at bounding box center [1054, 421] width 116 height 22
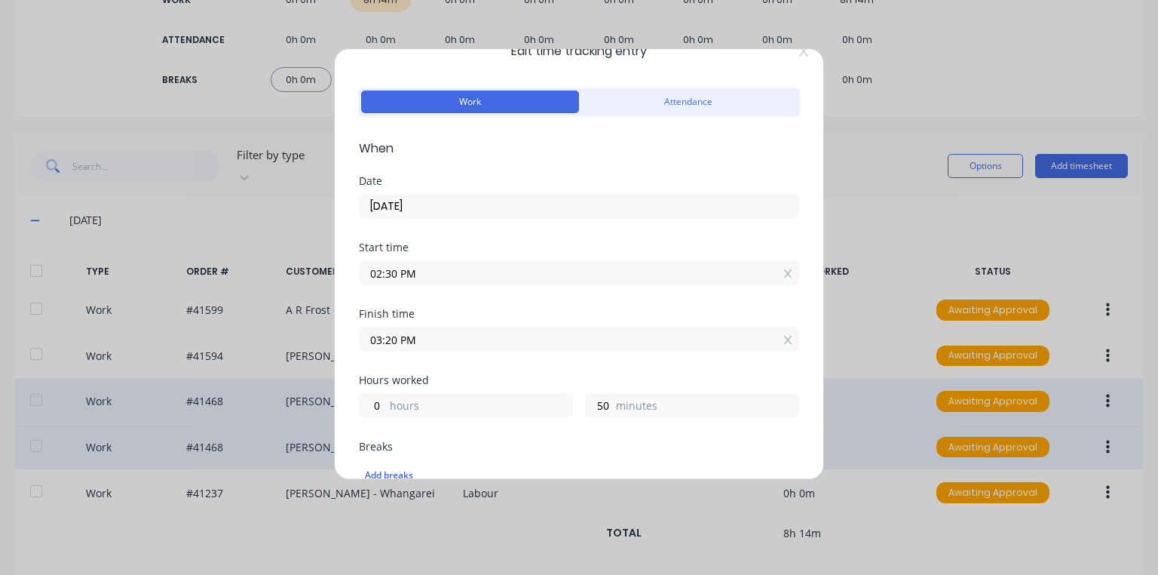
scroll to position [0, 0]
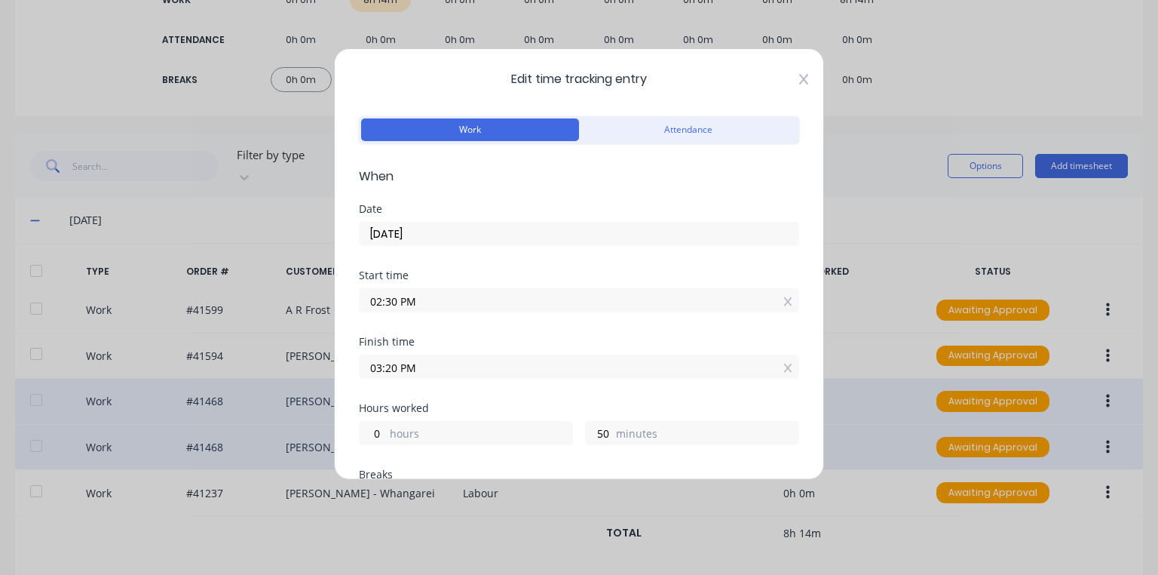
click at [799, 78] on icon at bounding box center [803, 79] width 9 height 12
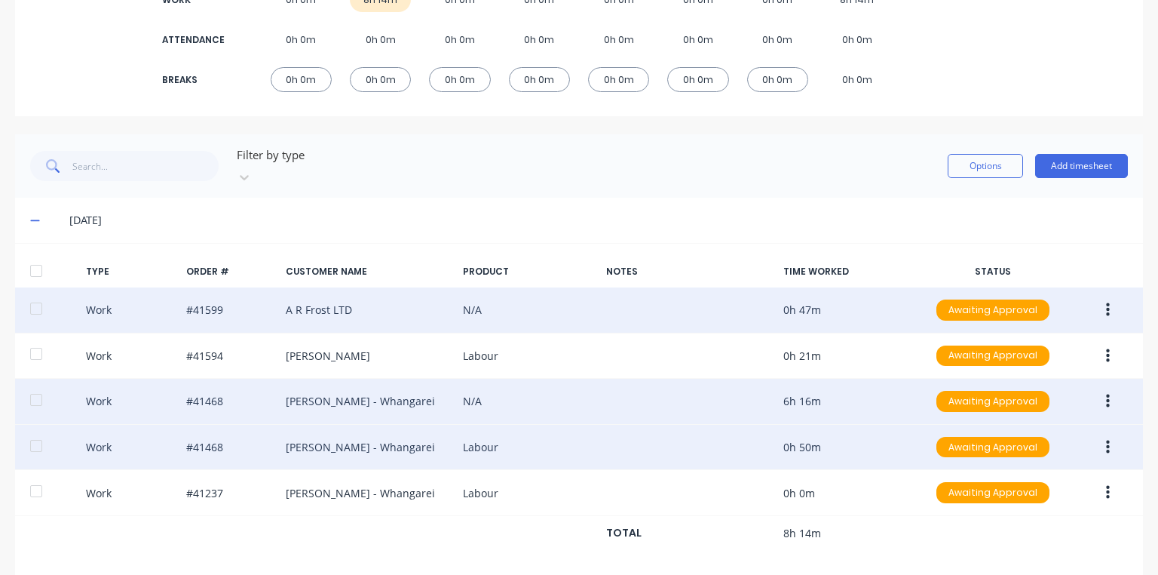
click at [1104, 299] on button "button" at bounding box center [1108, 309] width 35 height 27
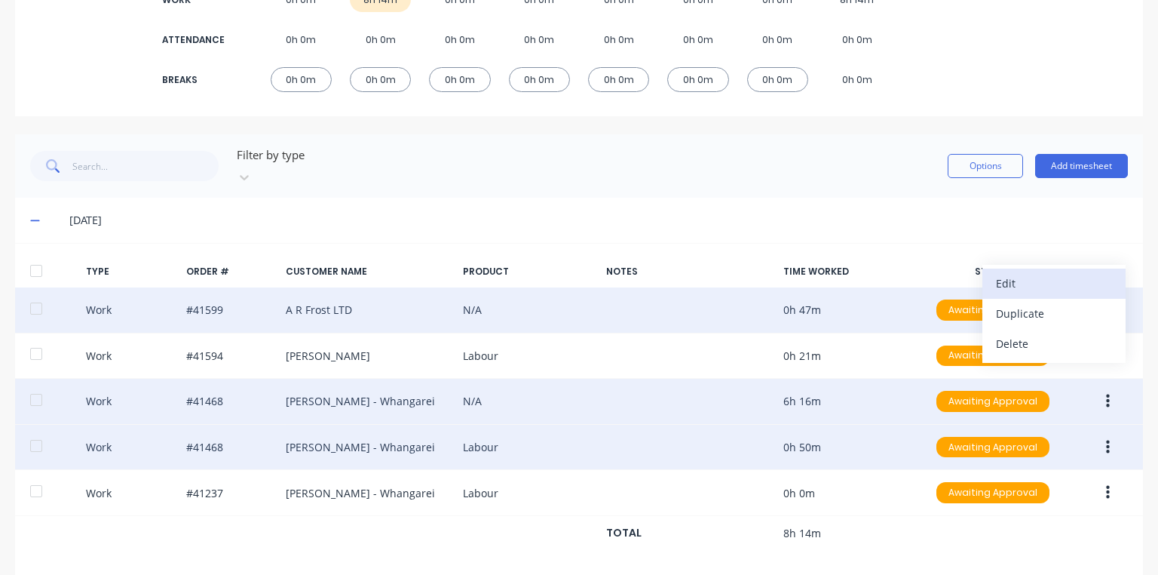
click at [1041, 273] on div "Edit" at bounding box center [1054, 283] width 116 height 22
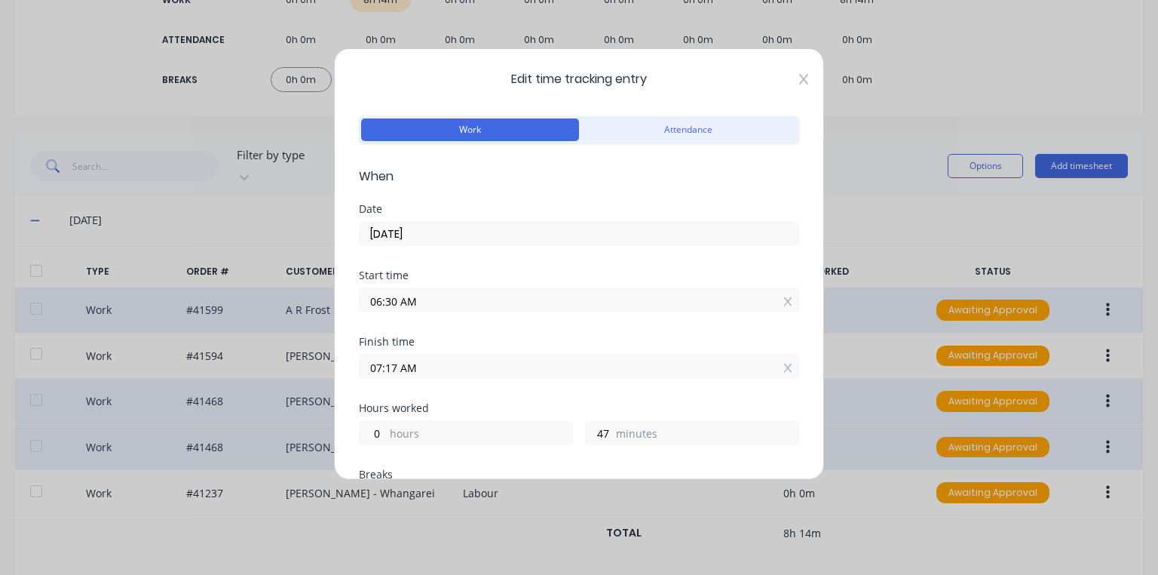
click at [799, 79] on icon at bounding box center [803, 79] width 9 height 11
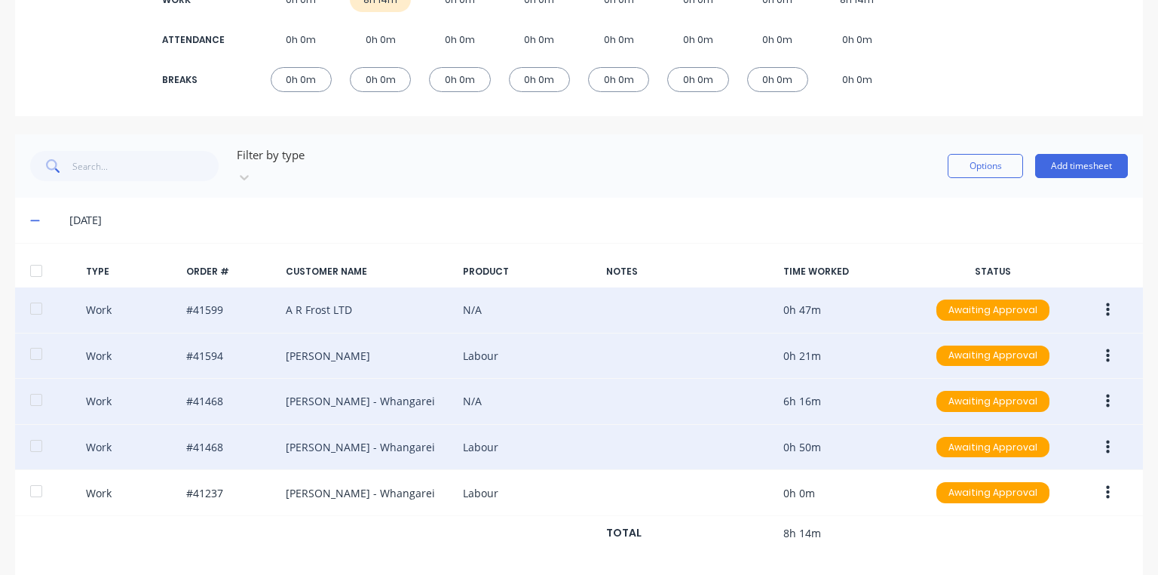
click at [1093, 342] on button "button" at bounding box center [1108, 355] width 35 height 27
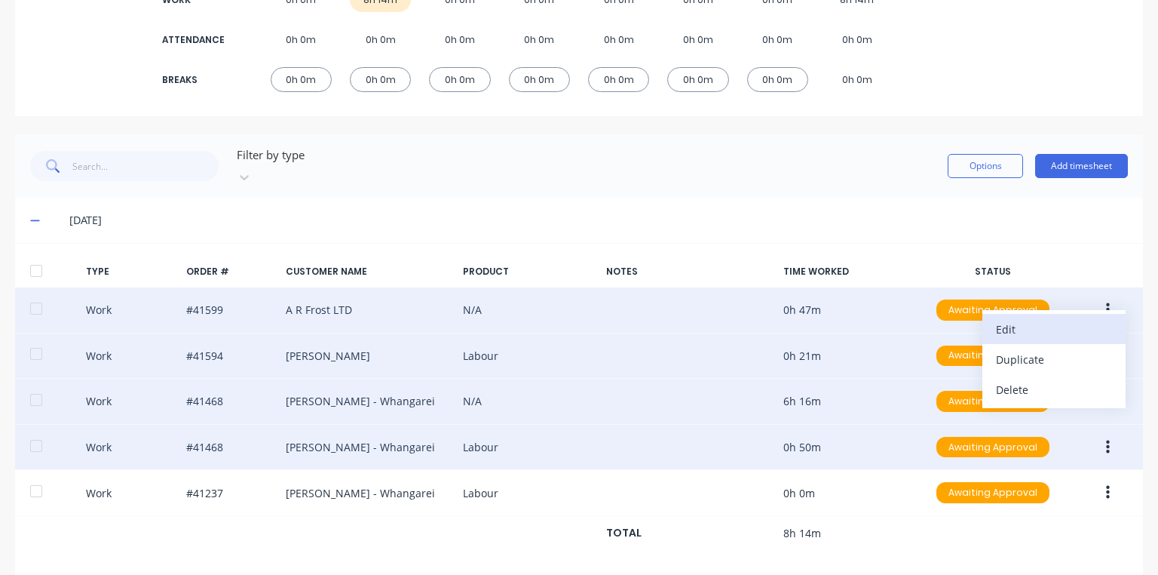
click at [1023, 318] on div "Edit" at bounding box center [1054, 329] width 116 height 22
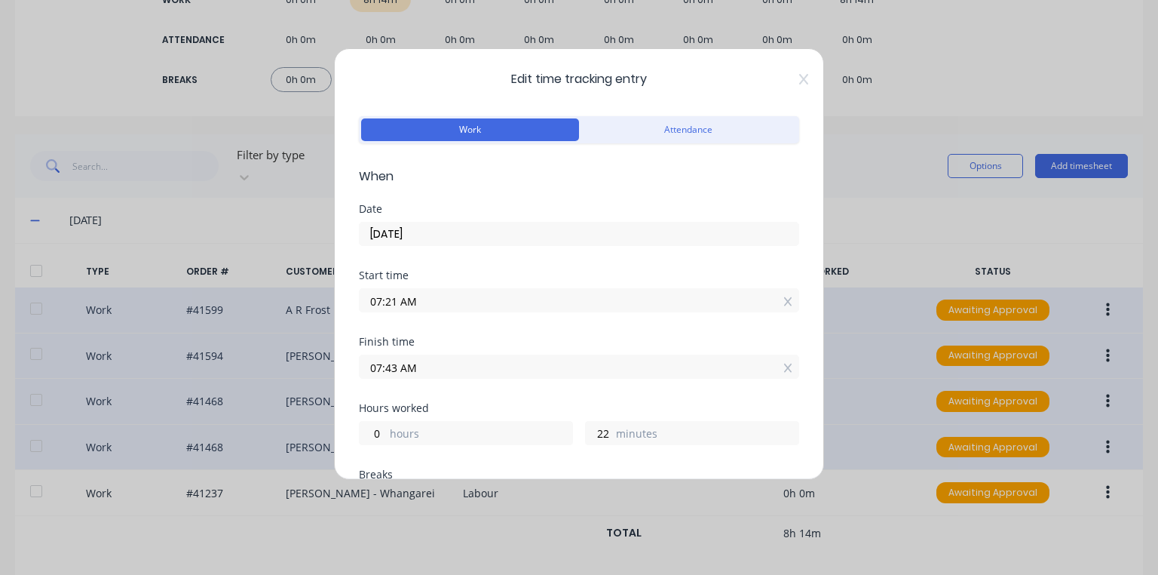
click at [392, 301] on input "07:21 AM" at bounding box center [579, 300] width 439 height 23
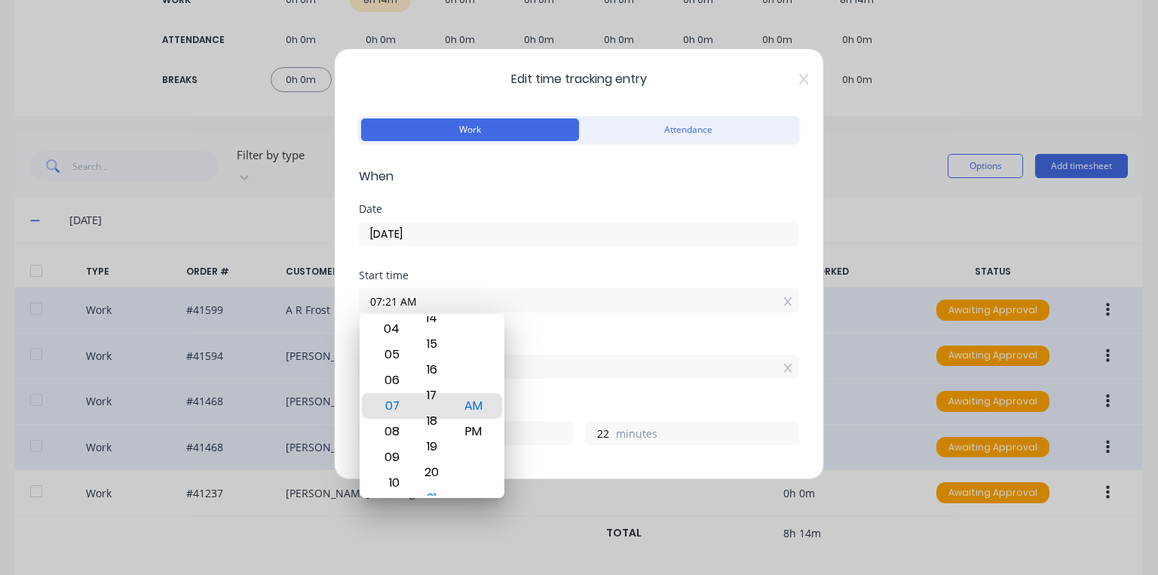
type input "07:17 AM"
type input "26"
click at [677, 189] on form "Work Attendance When Date 06/10/2025 Start time 07:17 AM Finish time 07:43 AM H…" at bounding box center [579, 572] width 440 height 921
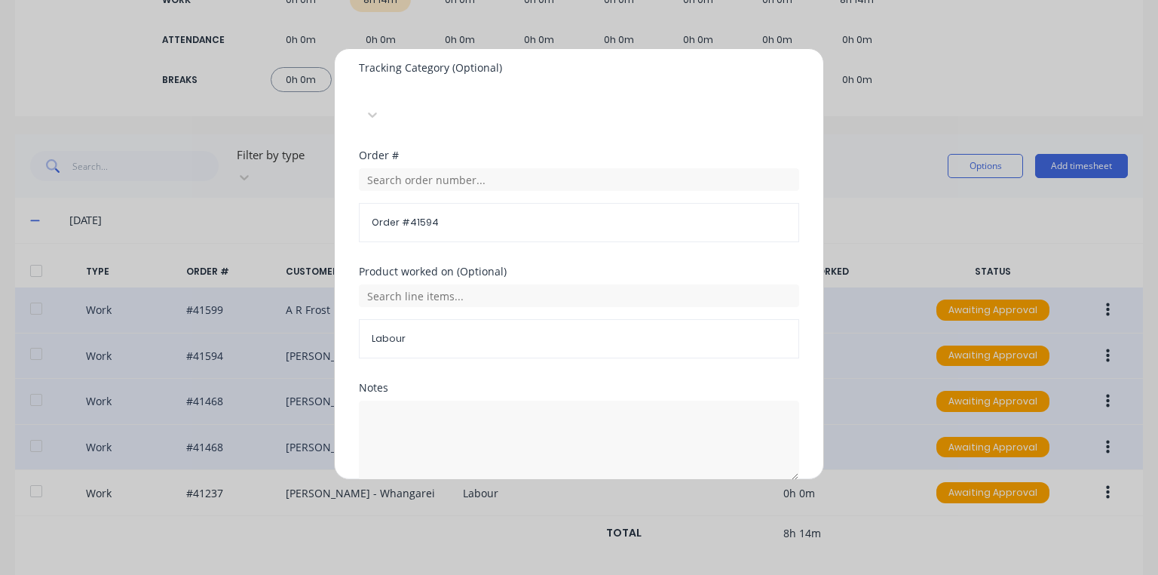
scroll to position [550, 0]
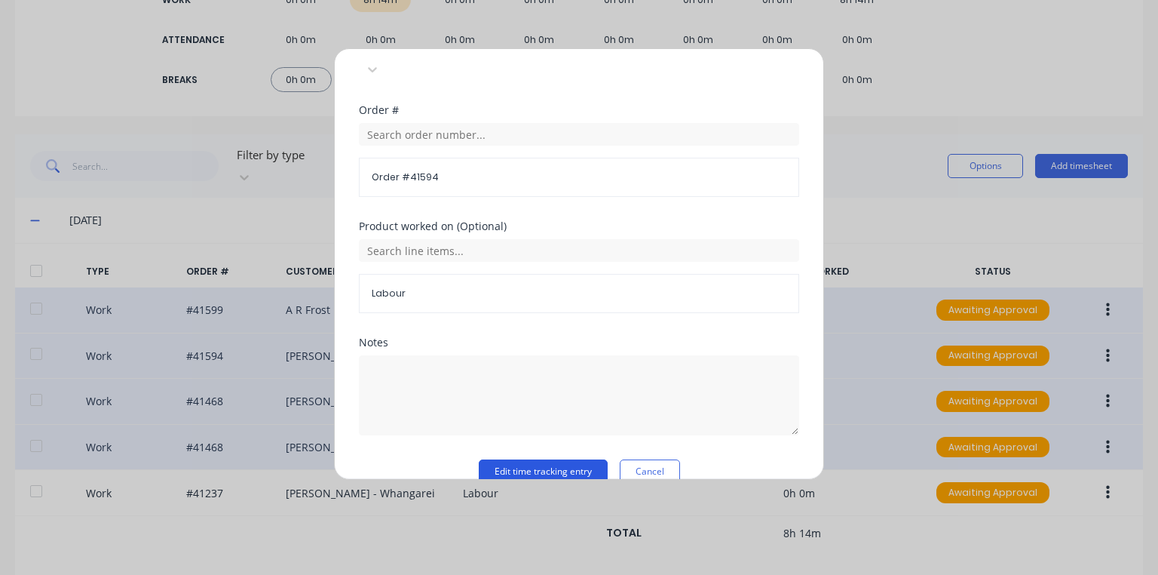
click at [566, 459] on button "Edit time tracking entry" at bounding box center [543, 471] width 129 height 24
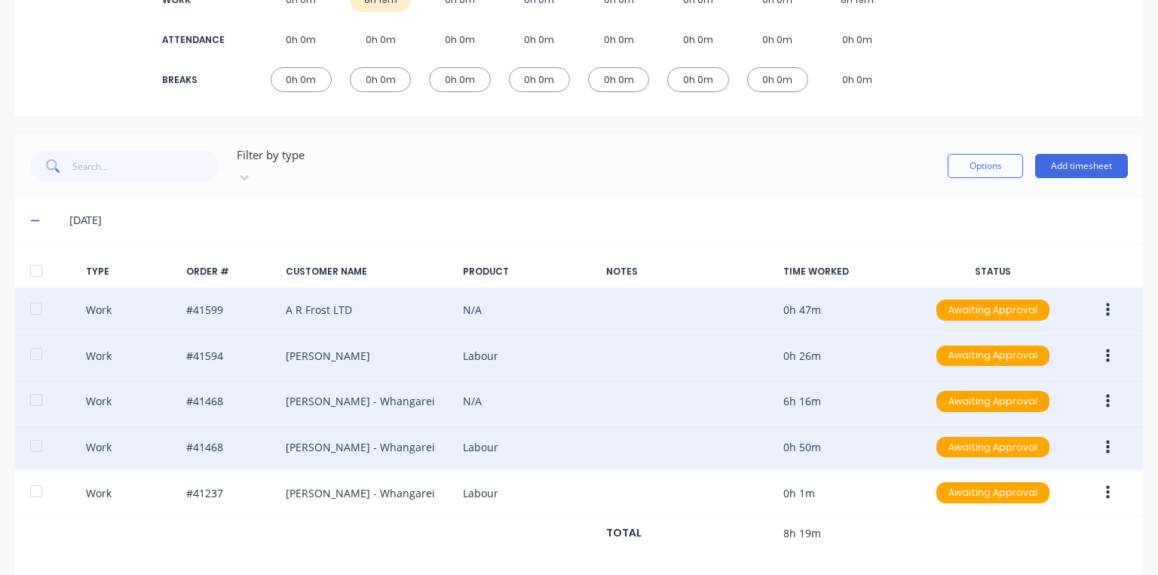
click at [1106, 348] on icon "button" at bounding box center [1108, 356] width 4 height 17
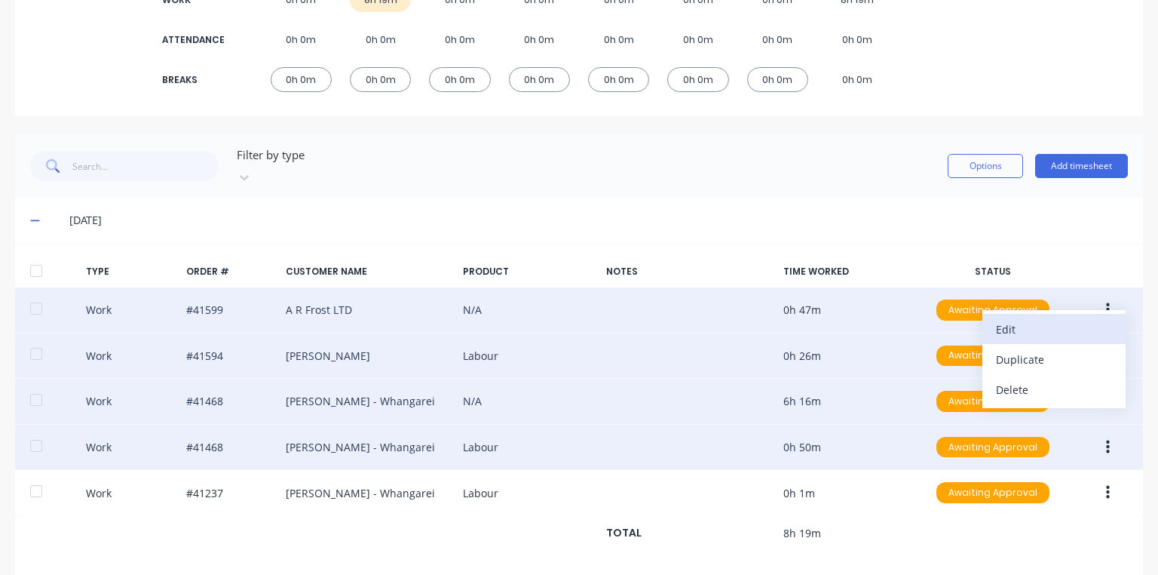
click at [1005, 318] on div "Edit" at bounding box center [1054, 329] width 116 height 22
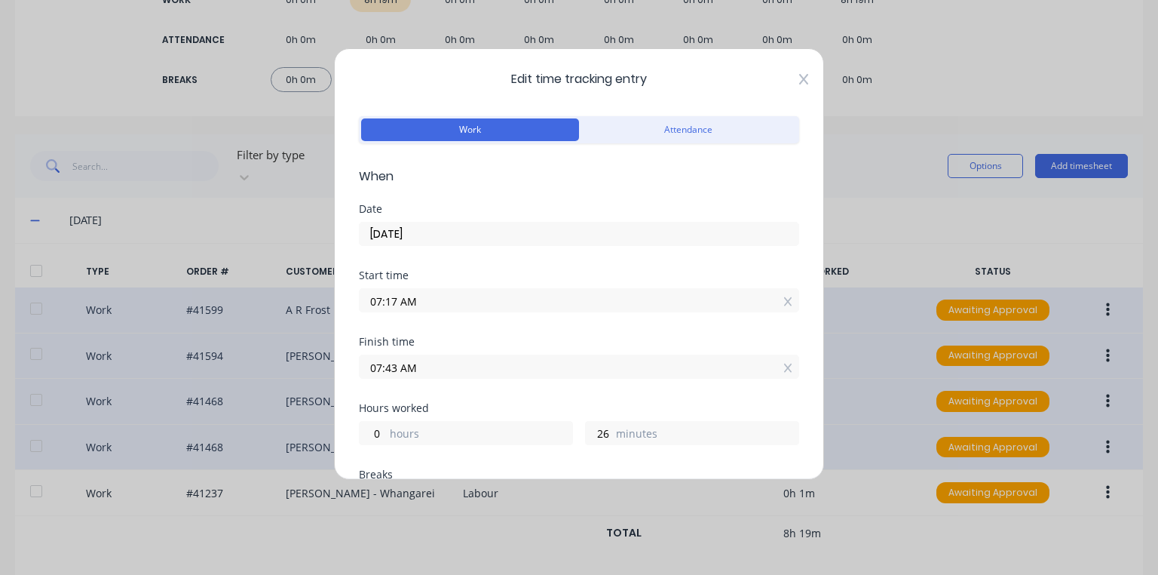
click at [799, 81] on icon at bounding box center [803, 79] width 9 height 12
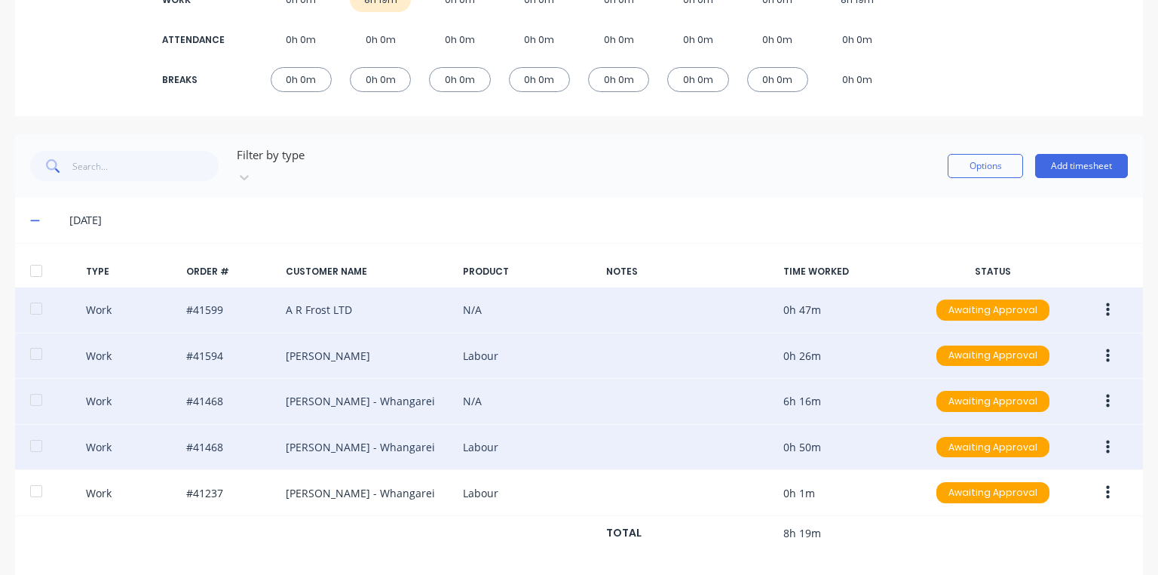
click at [1107, 388] on button "button" at bounding box center [1108, 401] width 35 height 27
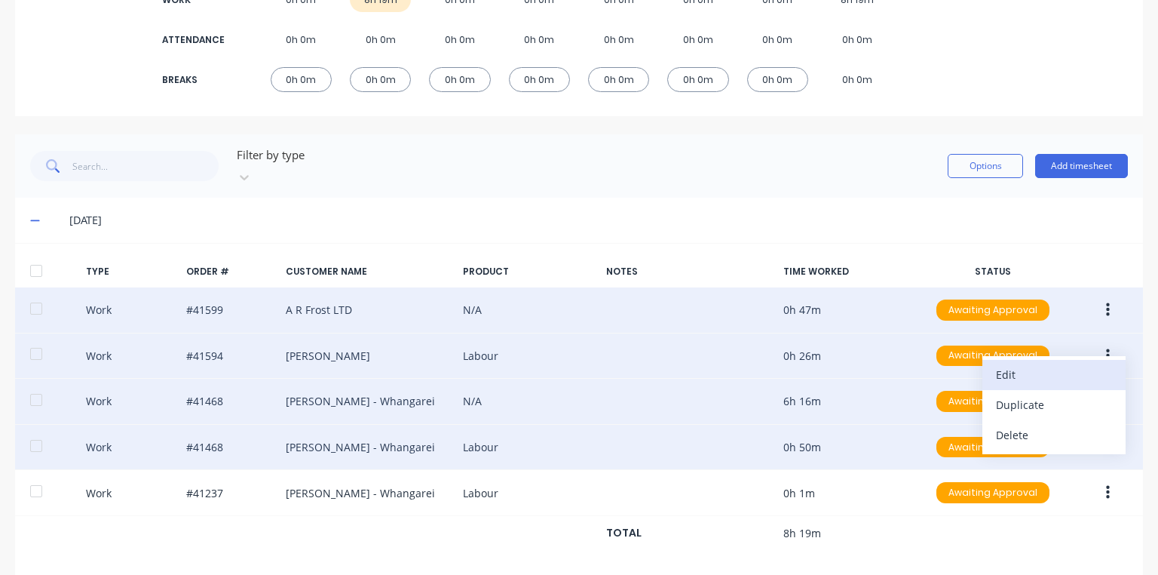
click at [1008, 364] on div "Edit" at bounding box center [1054, 375] width 116 height 22
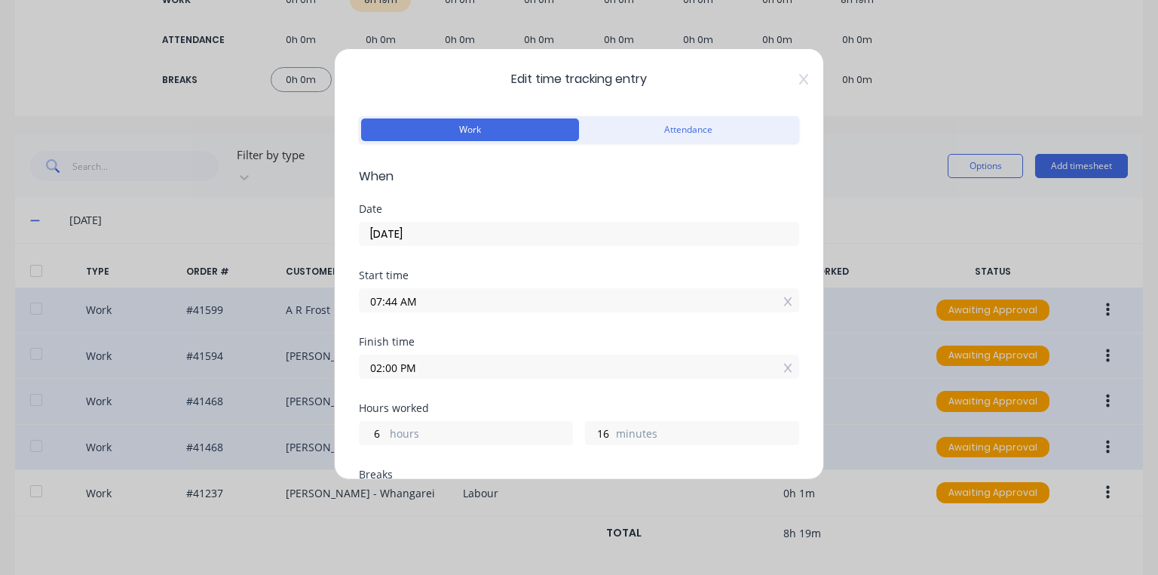
click at [401, 302] on input "07:44 AM" at bounding box center [579, 300] width 439 height 23
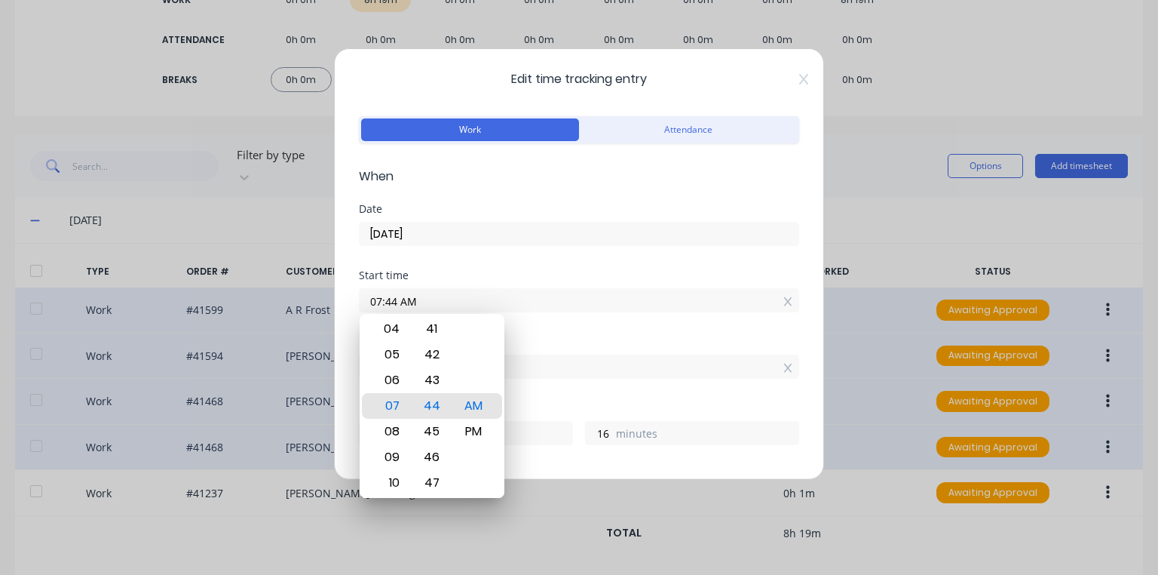
type input "07:43 AM"
type input "17"
click at [578, 262] on div "Date 06/10/2025" at bounding box center [579, 237] width 440 height 66
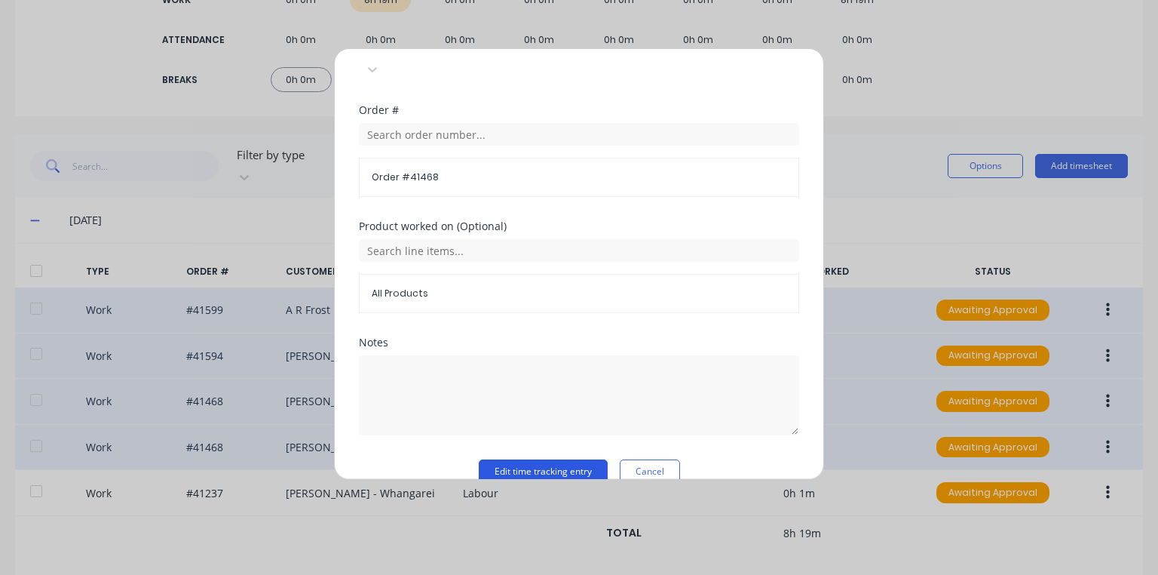
click at [573, 459] on button "Edit time tracking entry" at bounding box center [543, 471] width 129 height 24
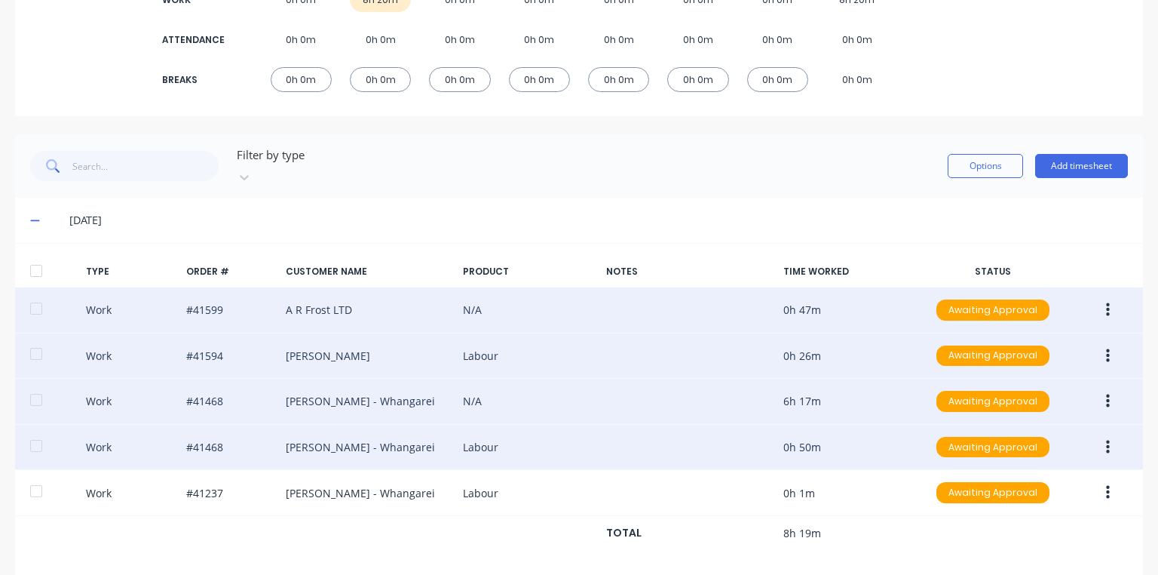
click at [1097, 434] on button "button" at bounding box center [1108, 447] width 35 height 27
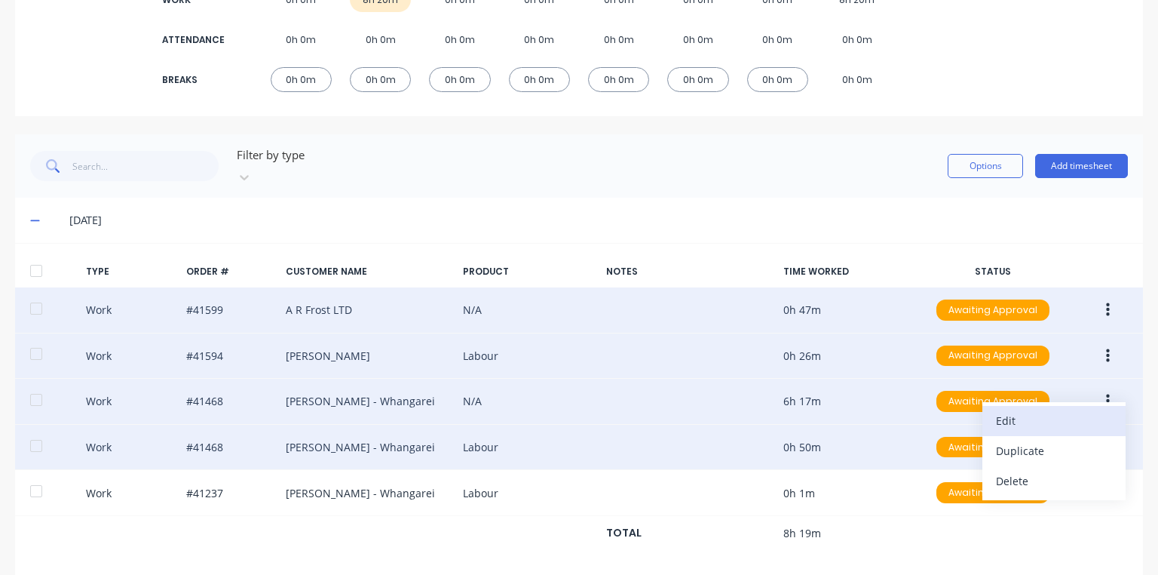
click at [1010, 410] on div "Edit" at bounding box center [1054, 421] width 116 height 22
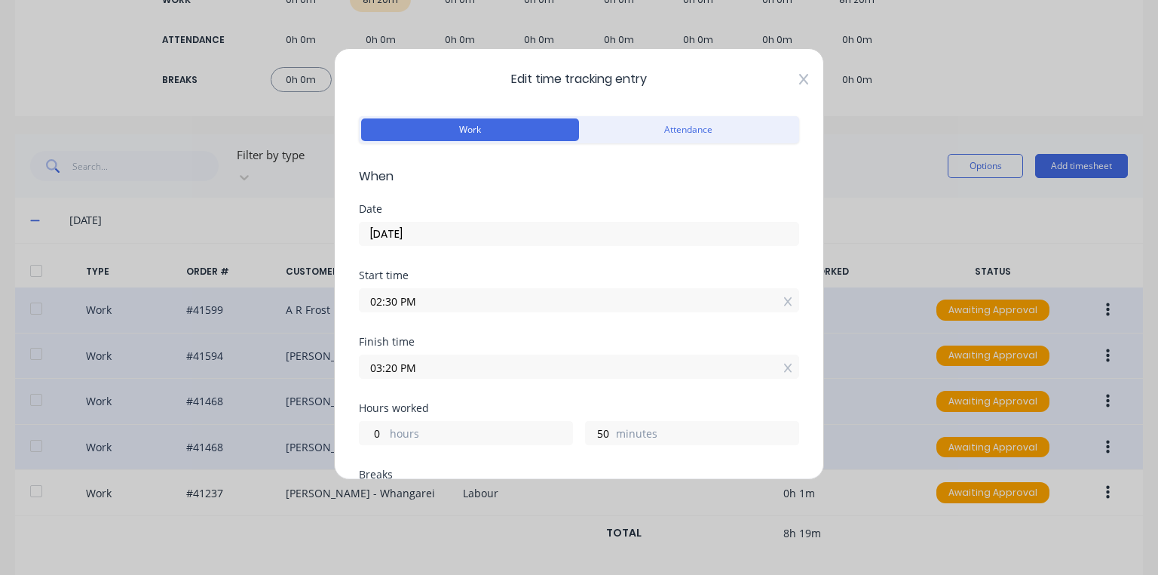
click at [799, 82] on icon at bounding box center [803, 79] width 9 height 11
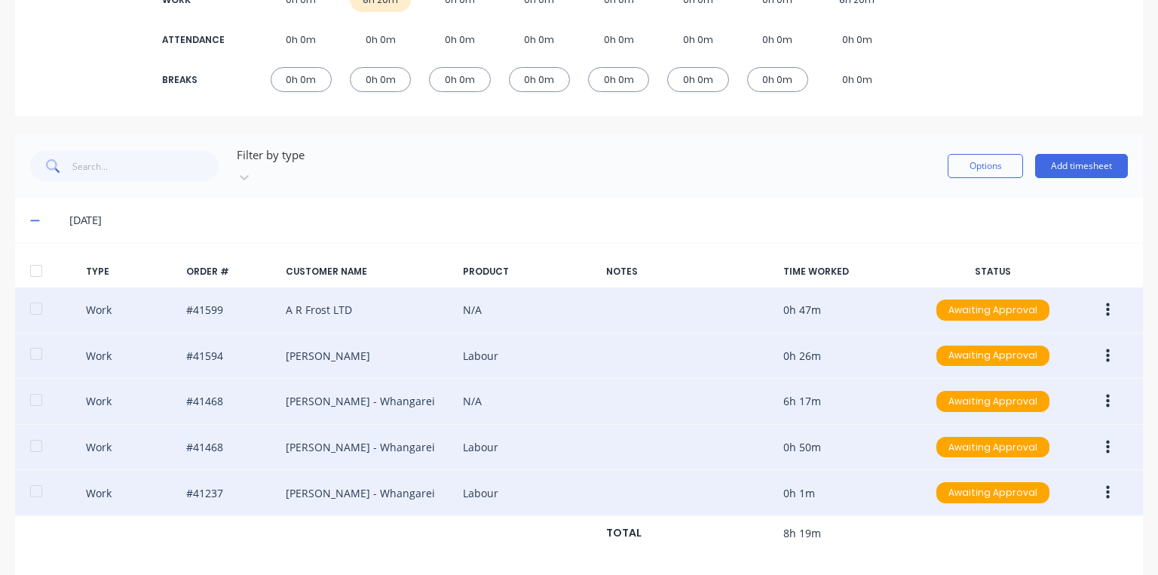
click at [1104, 480] on button "button" at bounding box center [1108, 492] width 35 height 27
click at [1050, 456] on div "Edit" at bounding box center [1054, 467] width 116 height 22
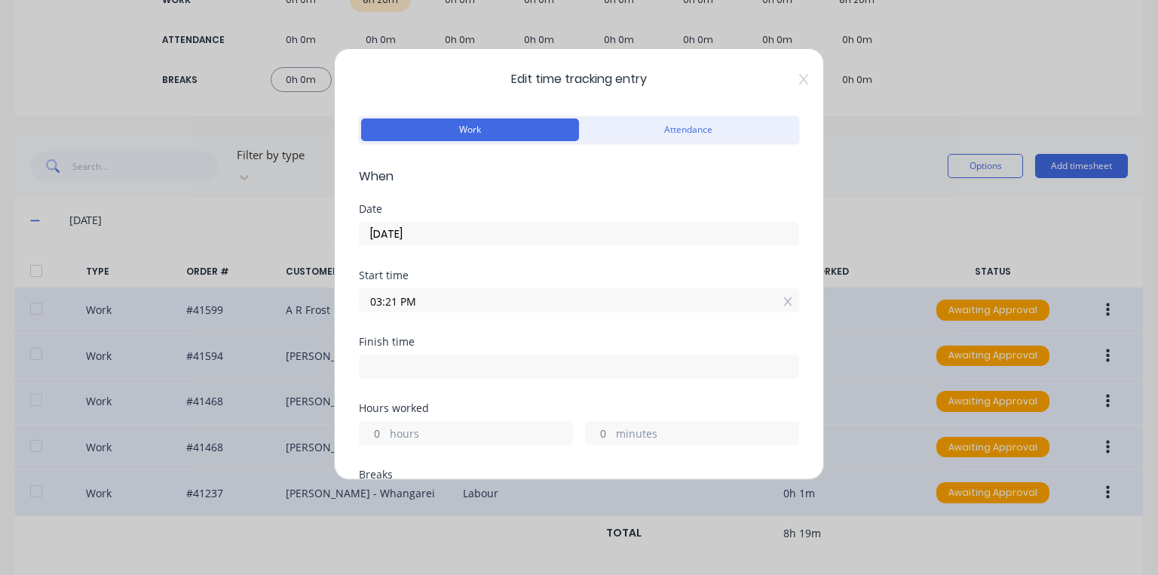
click at [396, 300] on input "03:21 PM" at bounding box center [579, 300] width 439 height 23
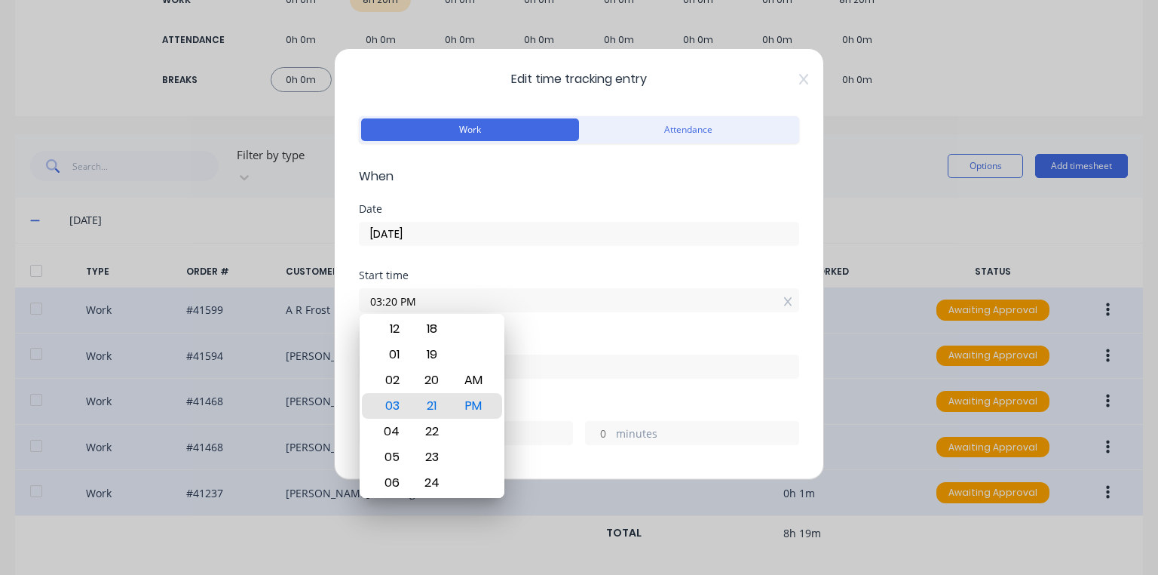
type input "03:20 PM"
click at [904, 215] on div "Edit time tracking entry Work Attendance When Date 06/10/2025 Start time 03:20 …" at bounding box center [579, 287] width 1158 height 575
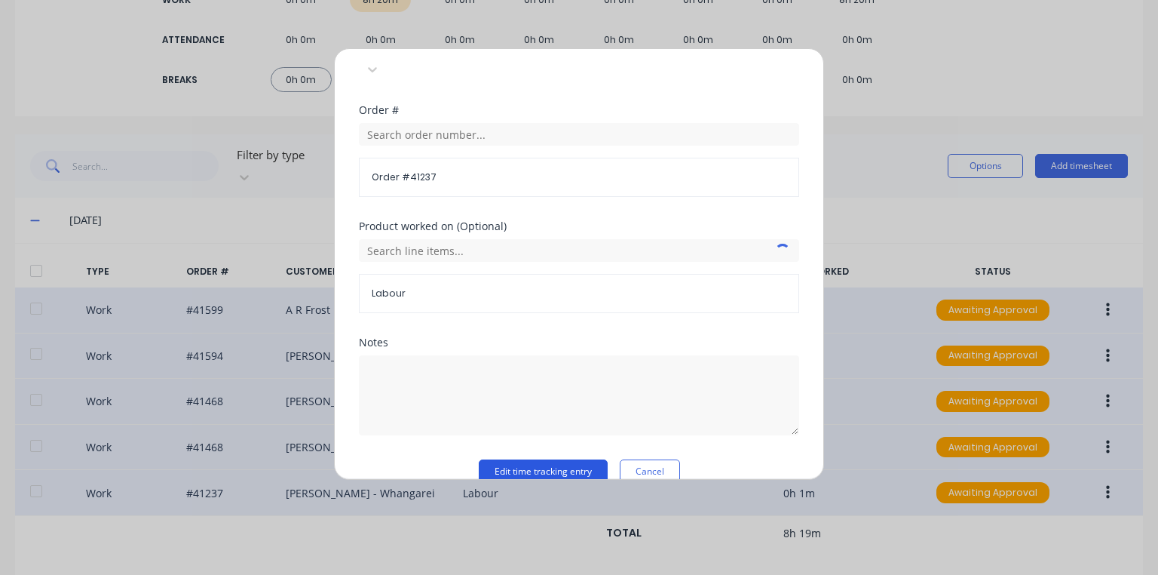
click at [594, 459] on button "Edit time tracking entry" at bounding box center [543, 471] width 129 height 24
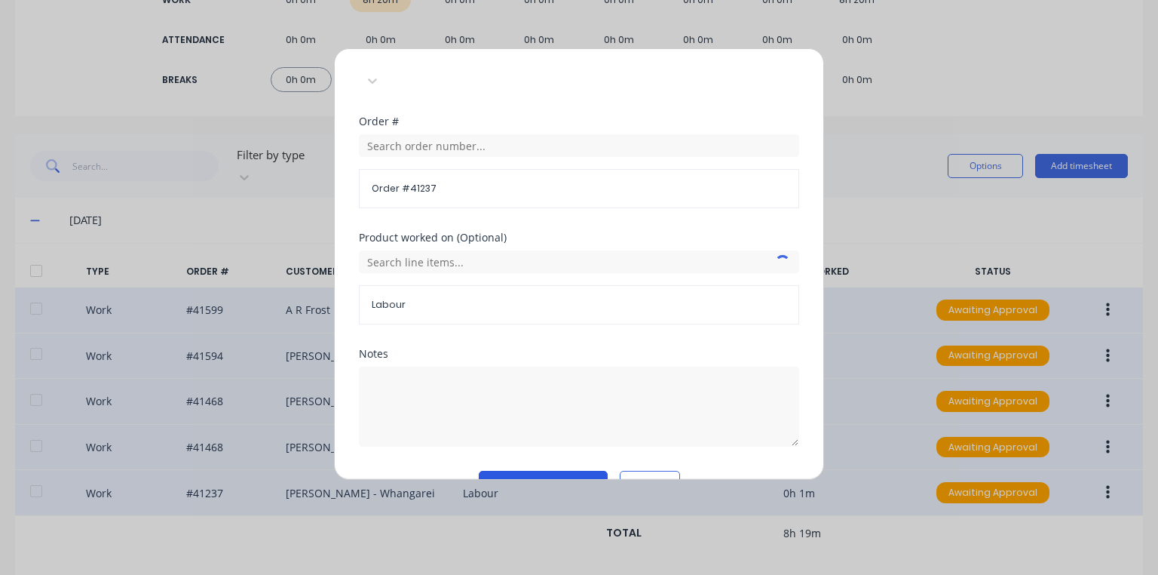
scroll to position [561, 0]
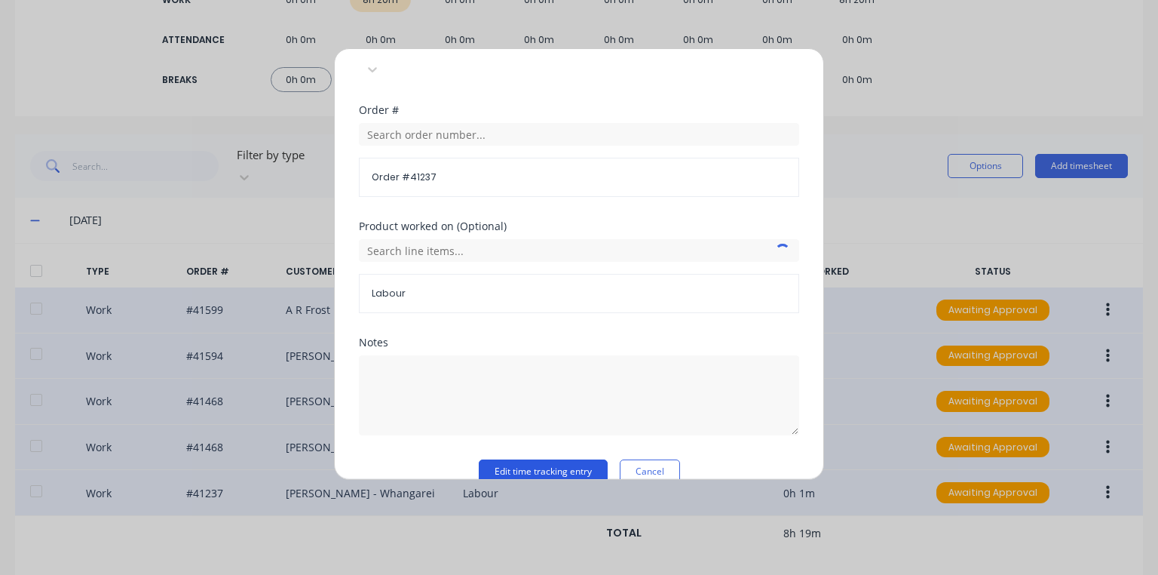
click at [558, 459] on button "Edit time tracking entry" at bounding box center [543, 471] width 129 height 24
click at [545, 459] on button "Edit time tracking entry" at bounding box center [543, 471] width 129 height 24
click at [539, 459] on button "Edit time tracking entry" at bounding box center [543, 471] width 129 height 24
click at [655, 459] on button "Cancel" at bounding box center [650, 471] width 60 height 24
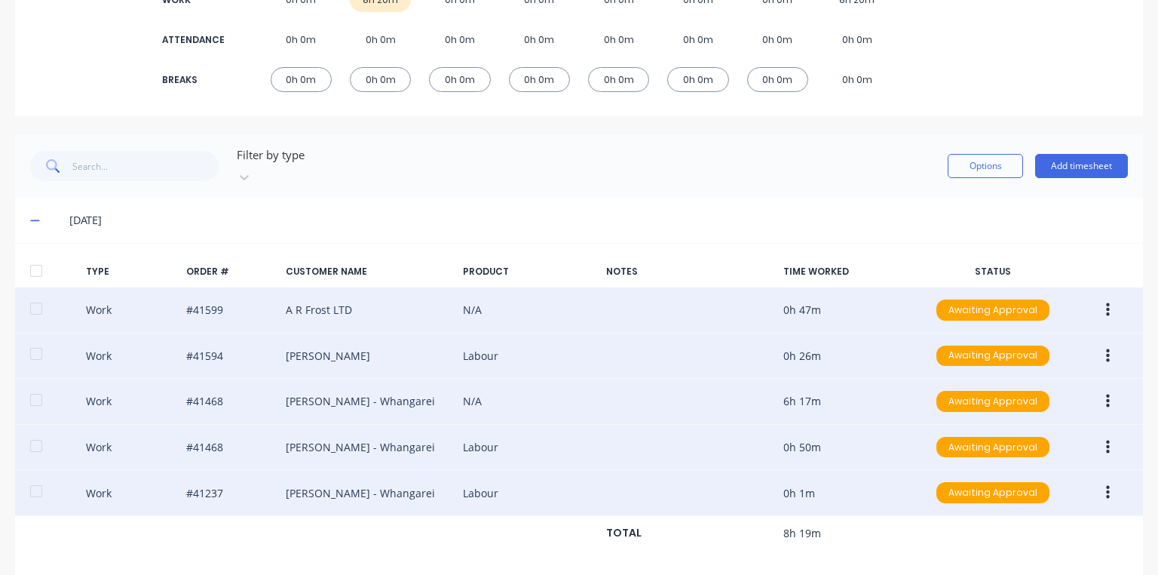
click at [1108, 346] on button "button" at bounding box center [1108, 355] width 35 height 27
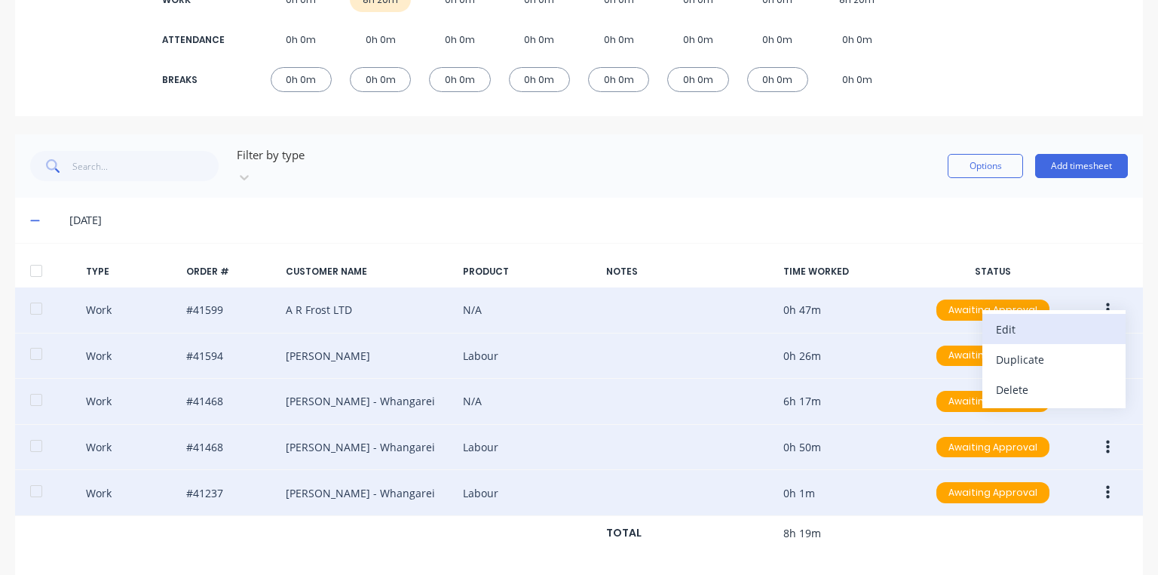
click at [1017, 318] on div "Edit" at bounding box center [1054, 329] width 116 height 22
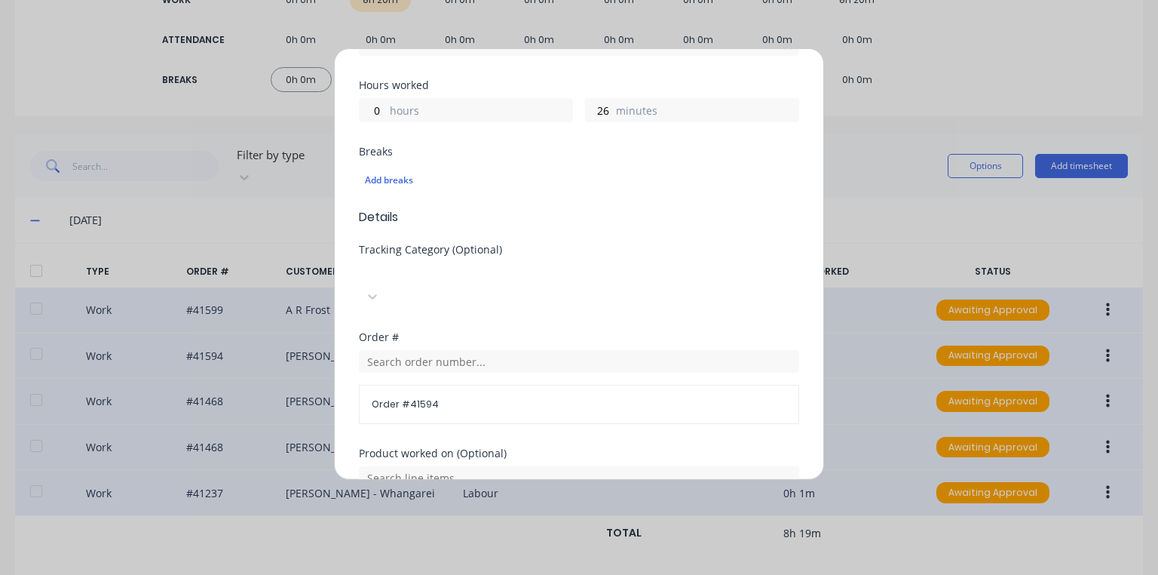
scroll to position [550, 0]
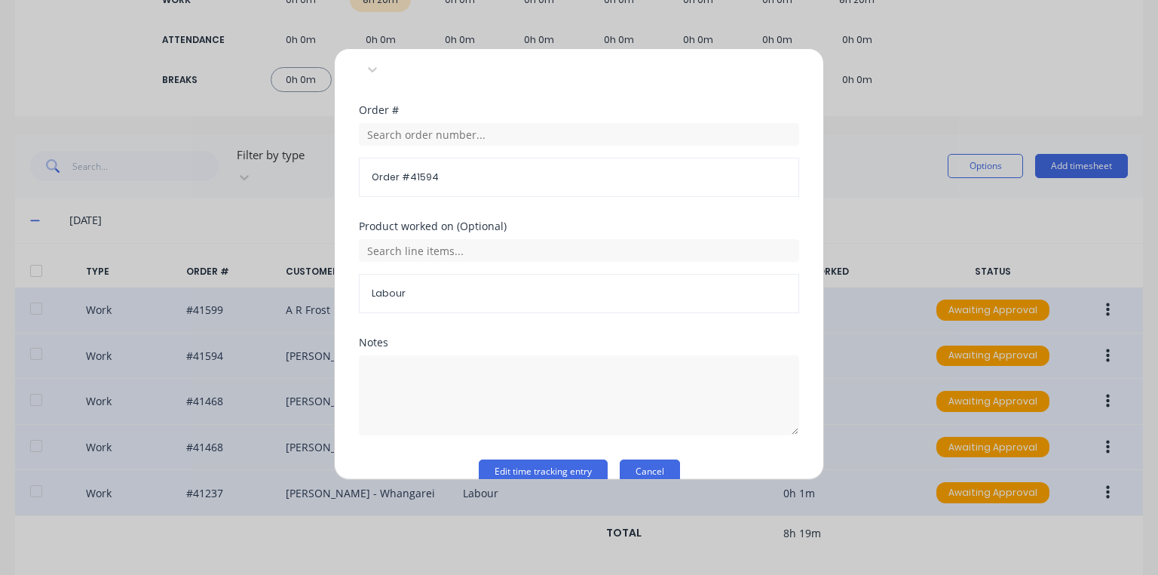
click at [660, 459] on button "Cancel" at bounding box center [650, 471] width 60 height 24
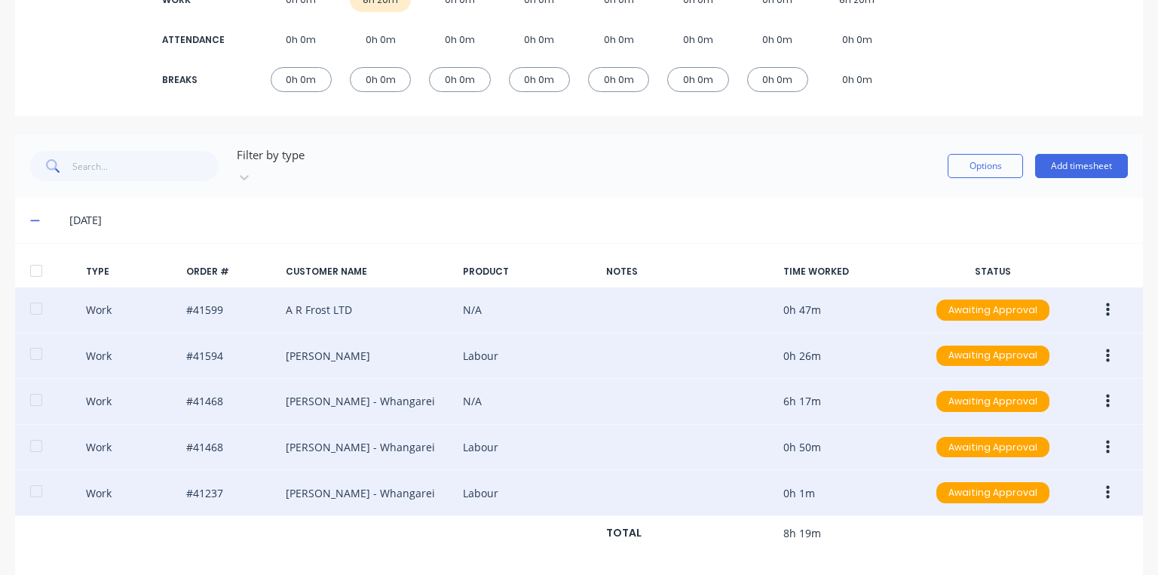
click at [1102, 299] on button "button" at bounding box center [1108, 309] width 35 height 27
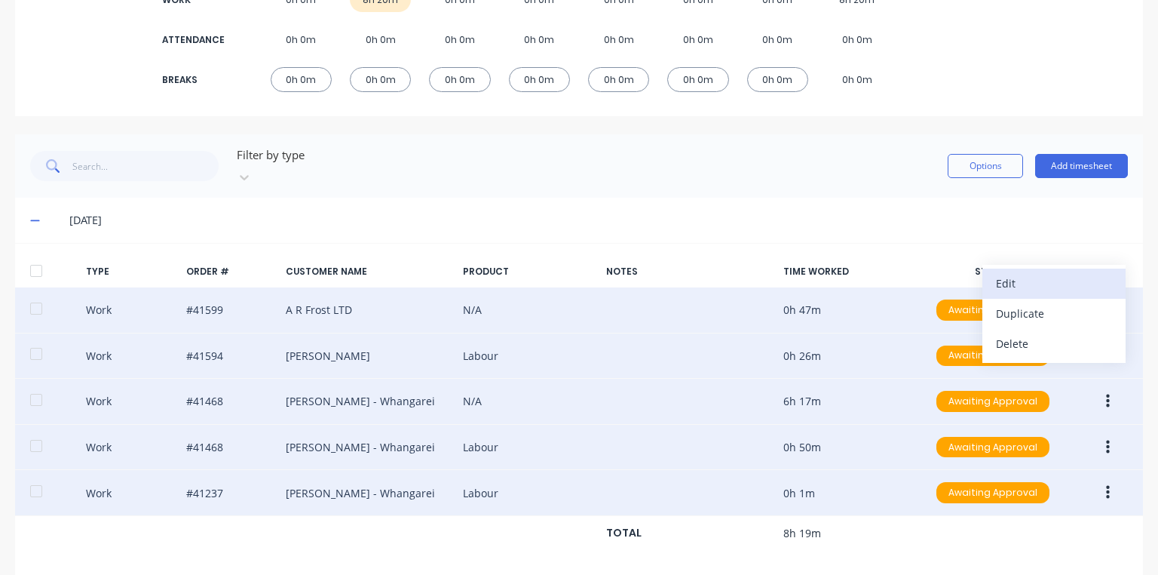
click at [1027, 272] on div "Edit" at bounding box center [1054, 283] width 116 height 22
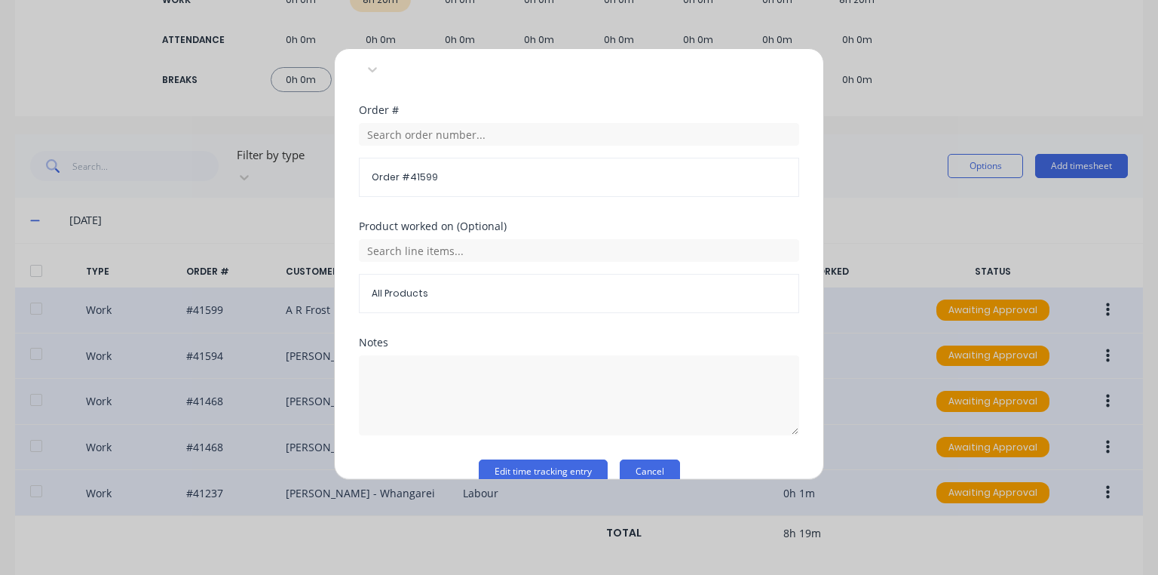
click at [664, 459] on button "Cancel" at bounding box center [650, 471] width 60 height 24
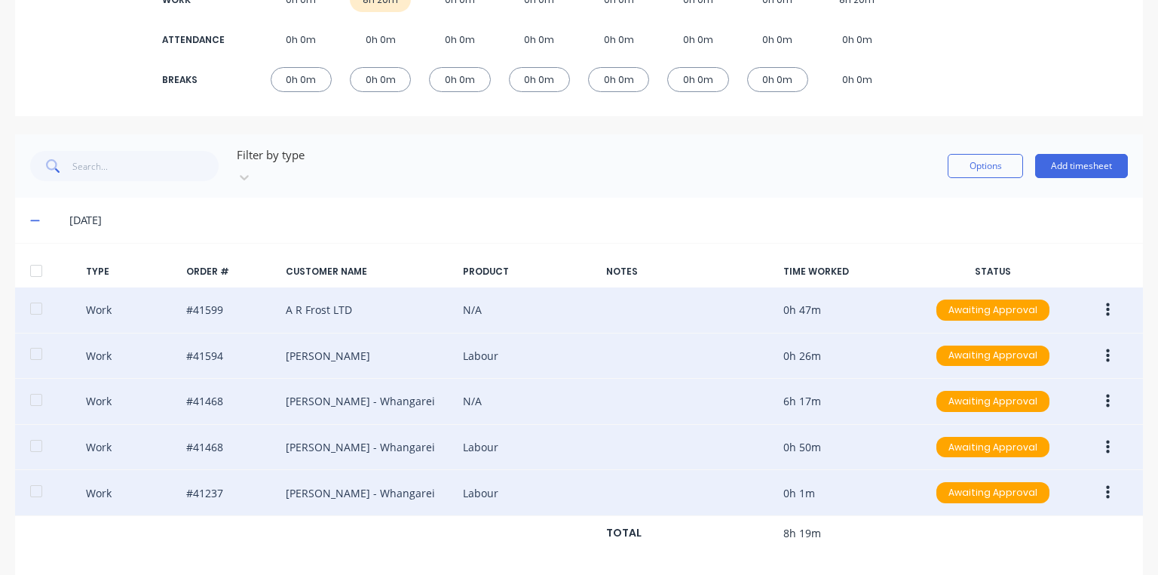
click at [1102, 390] on button "button" at bounding box center [1108, 401] width 35 height 27
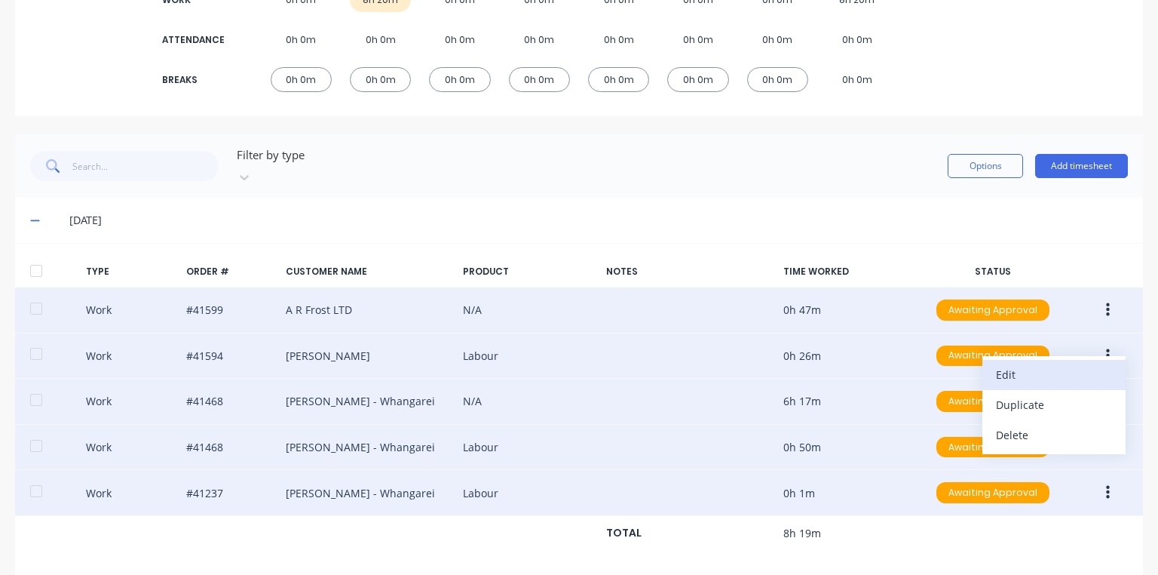
click at [1008, 364] on div "Edit" at bounding box center [1054, 375] width 116 height 22
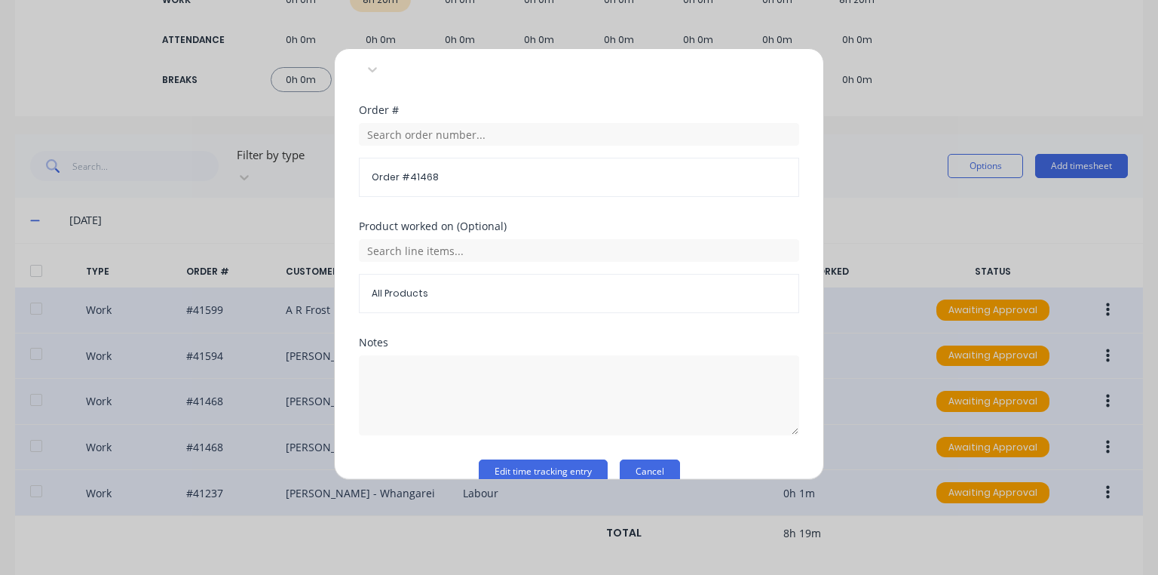
click at [660, 459] on button "Cancel" at bounding box center [650, 471] width 60 height 24
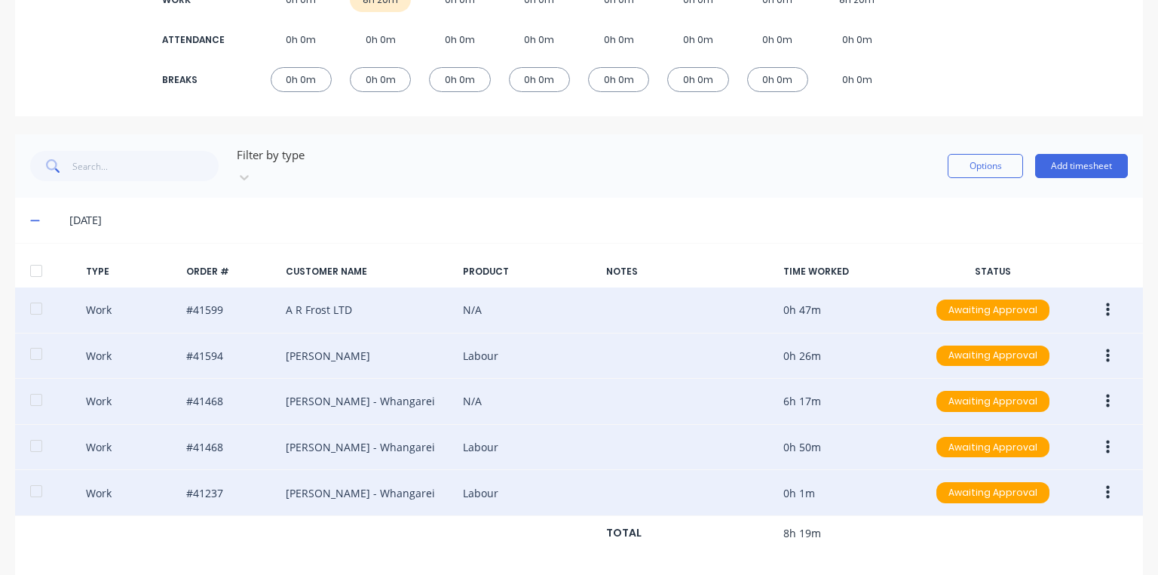
click at [1106, 440] on icon "button" at bounding box center [1108, 447] width 4 height 14
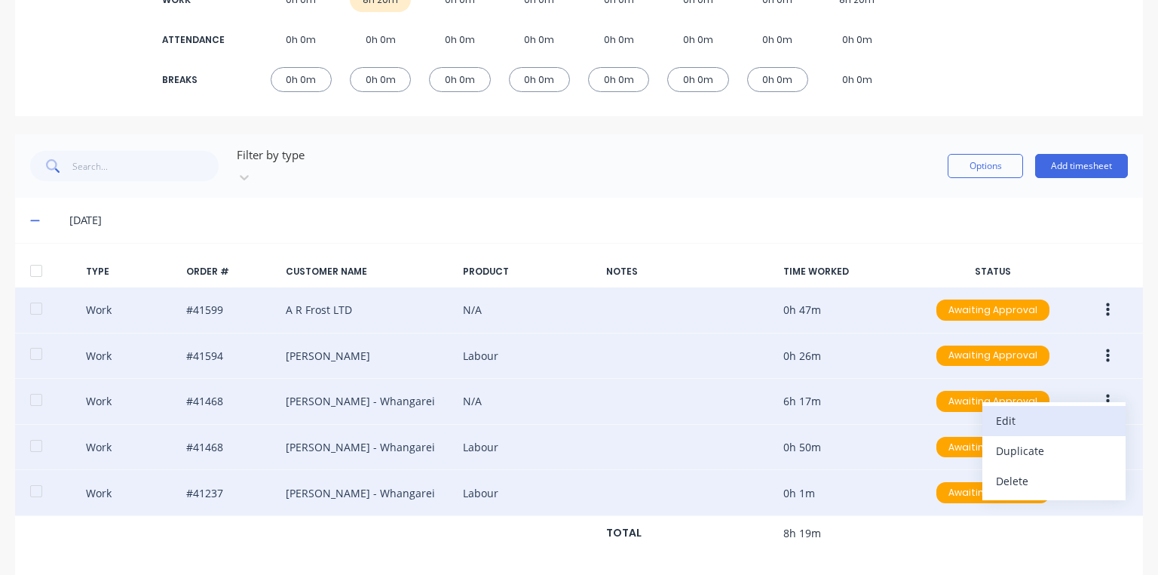
click at [1014, 410] on div "Edit" at bounding box center [1054, 421] width 116 height 22
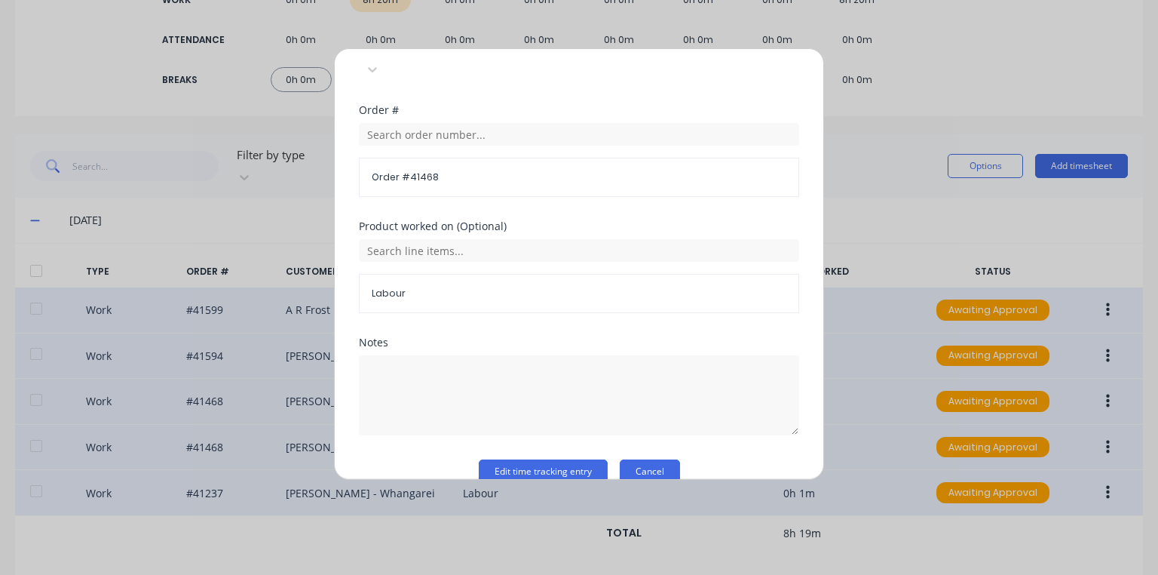
click at [652, 459] on button "Cancel" at bounding box center [650, 471] width 60 height 24
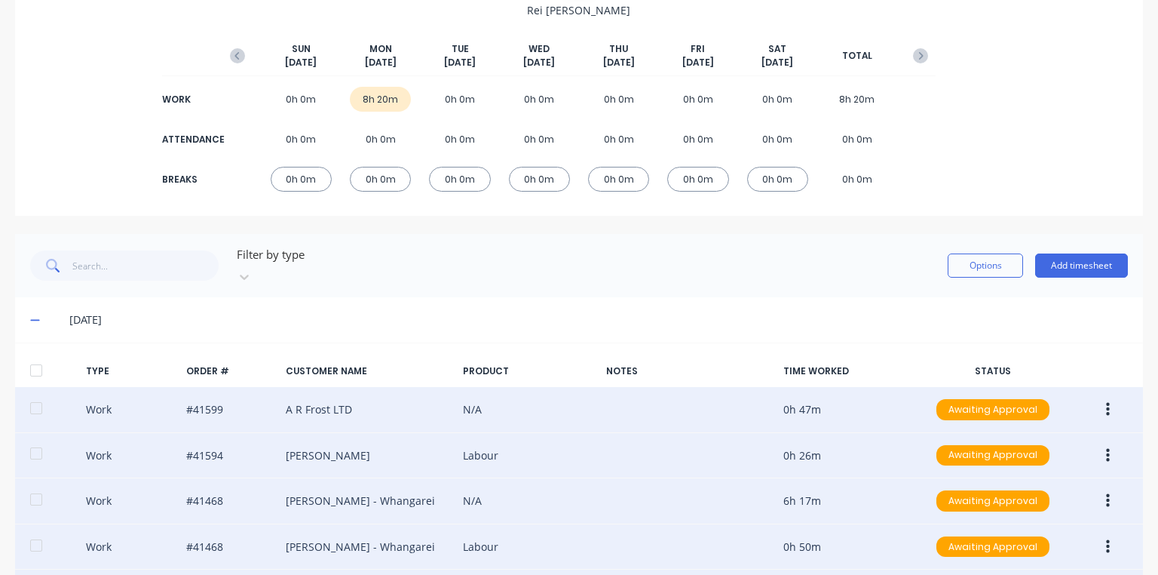
scroll to position [0, 0]
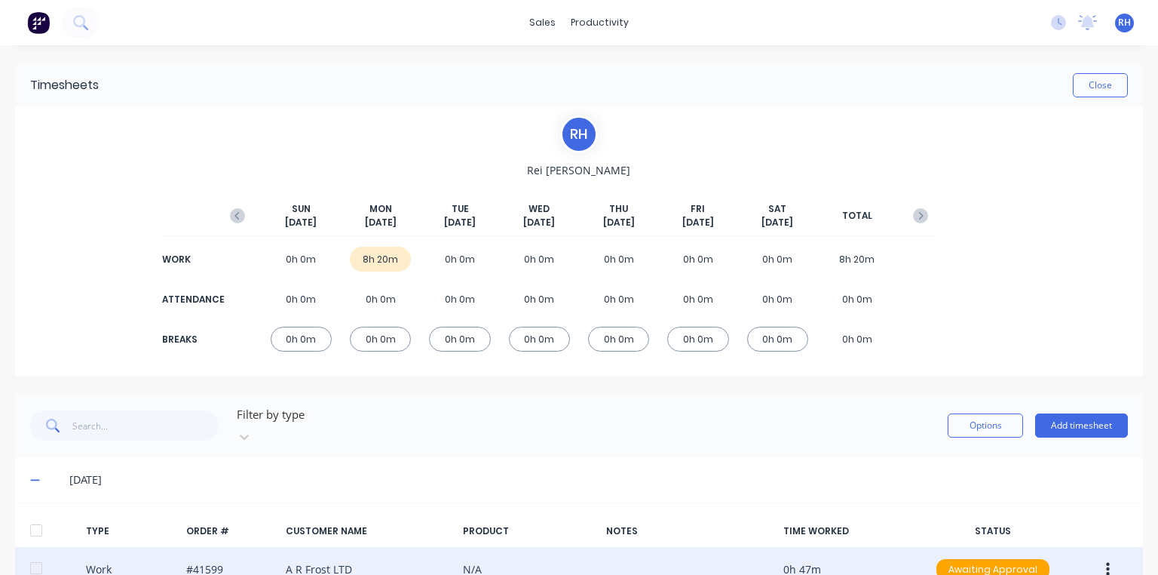
click at [41, 17] on img at bounding box center [38, 22] width 23 height 23
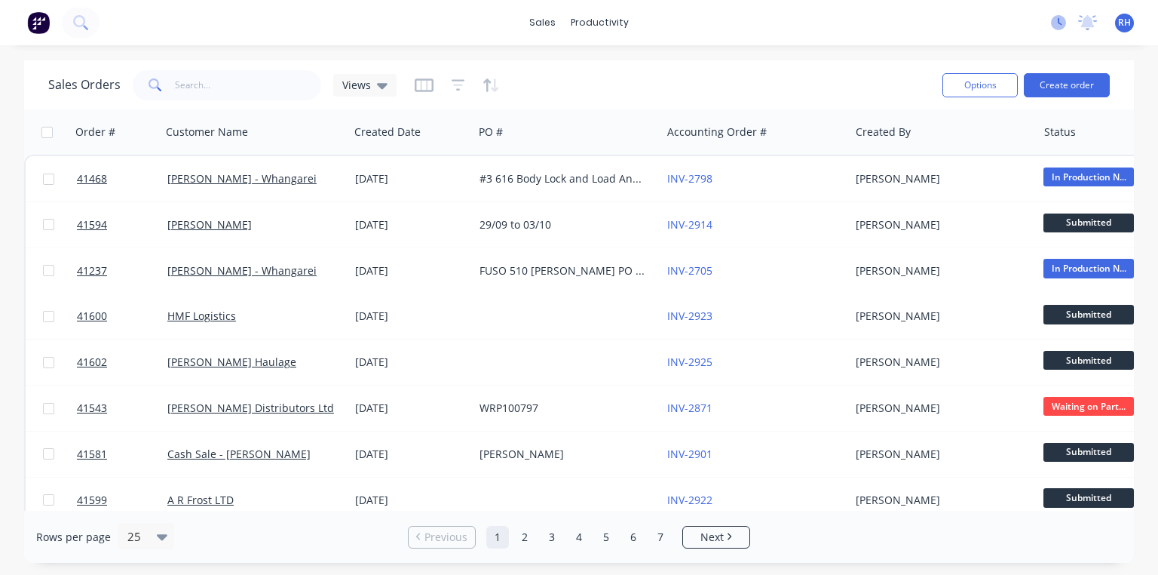
click at [1057, 21] on icon at bounding box center [1058, 22] width 15 height 15
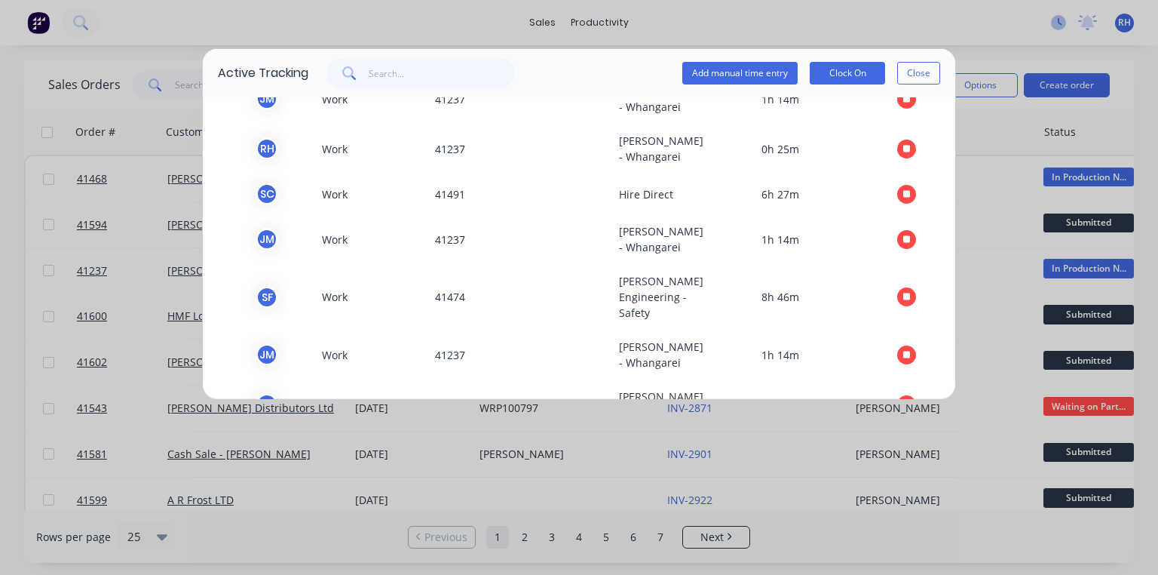
scroll to position [166, 0]
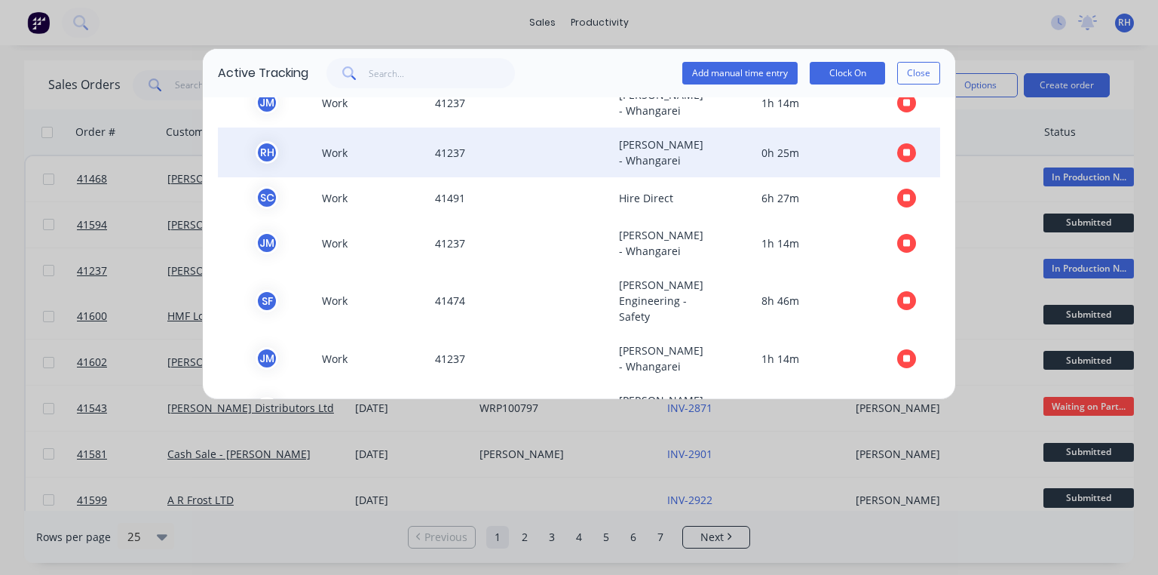
click at [904, 156] on icon "button" at bounding box center [908, 153] width 8 height 8
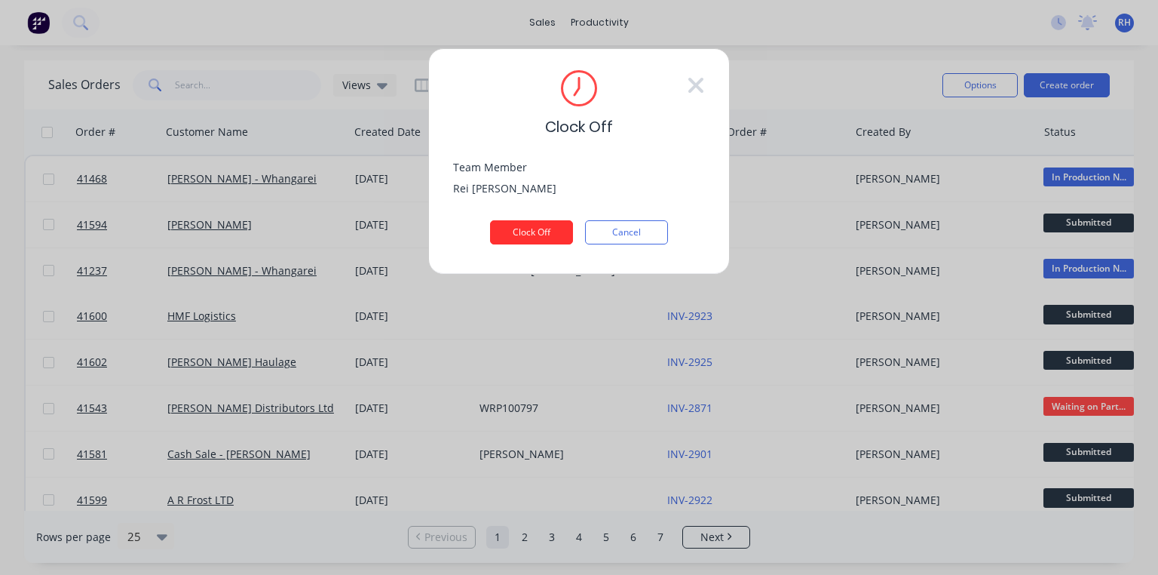
click at [559, 229] on button "Clock Off" at bounding box center [531, 232] width 83 height 24
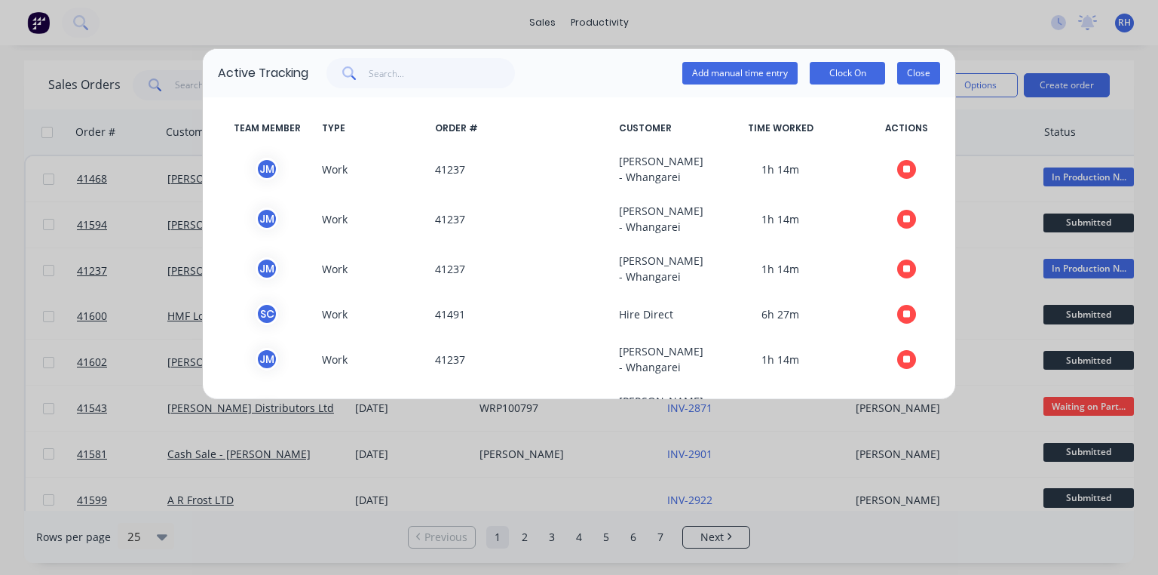
click at [901, 78] on button "Close" at bounding box center [919, 73] width 43 height 23
